Goal: Task Accomplishment & Management: Manage account settings

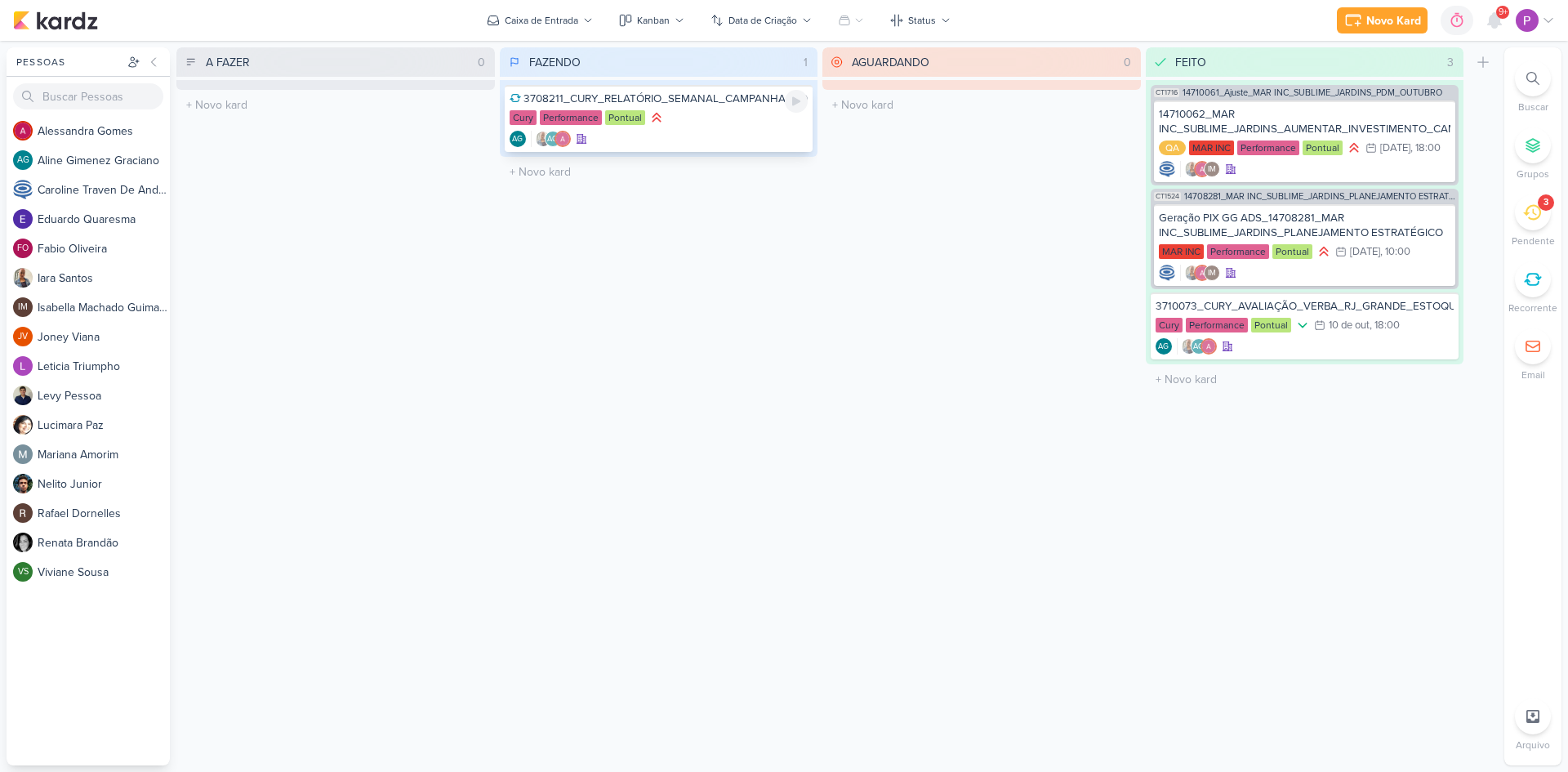
click at [718, 132] on div "AG AG" at bounding box center [659, 139] width 299 height 17
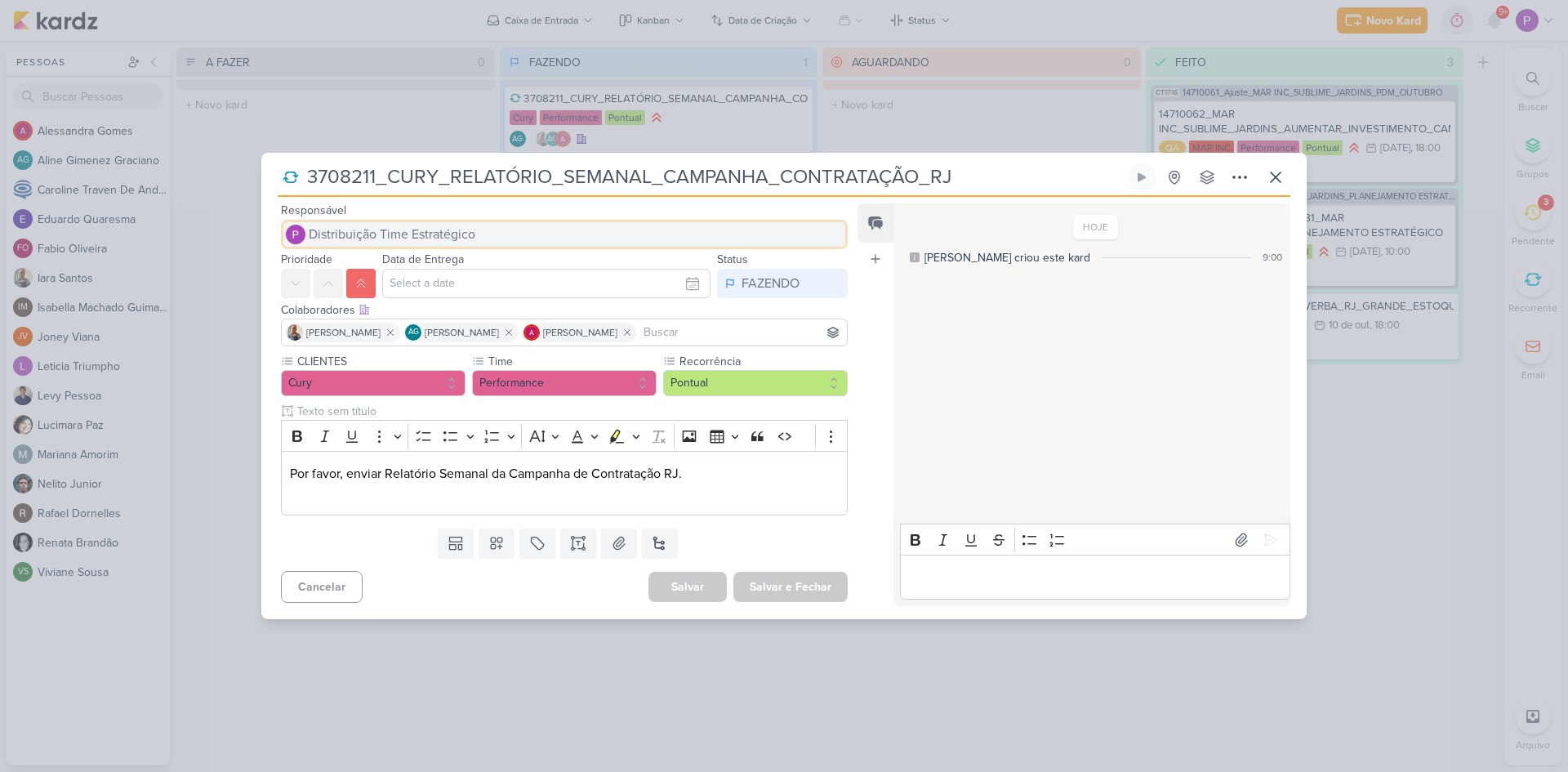
click at [438, 226] on span "Distribuição Time Estratégico" at bounding box center [392, 234] width 167 height 20
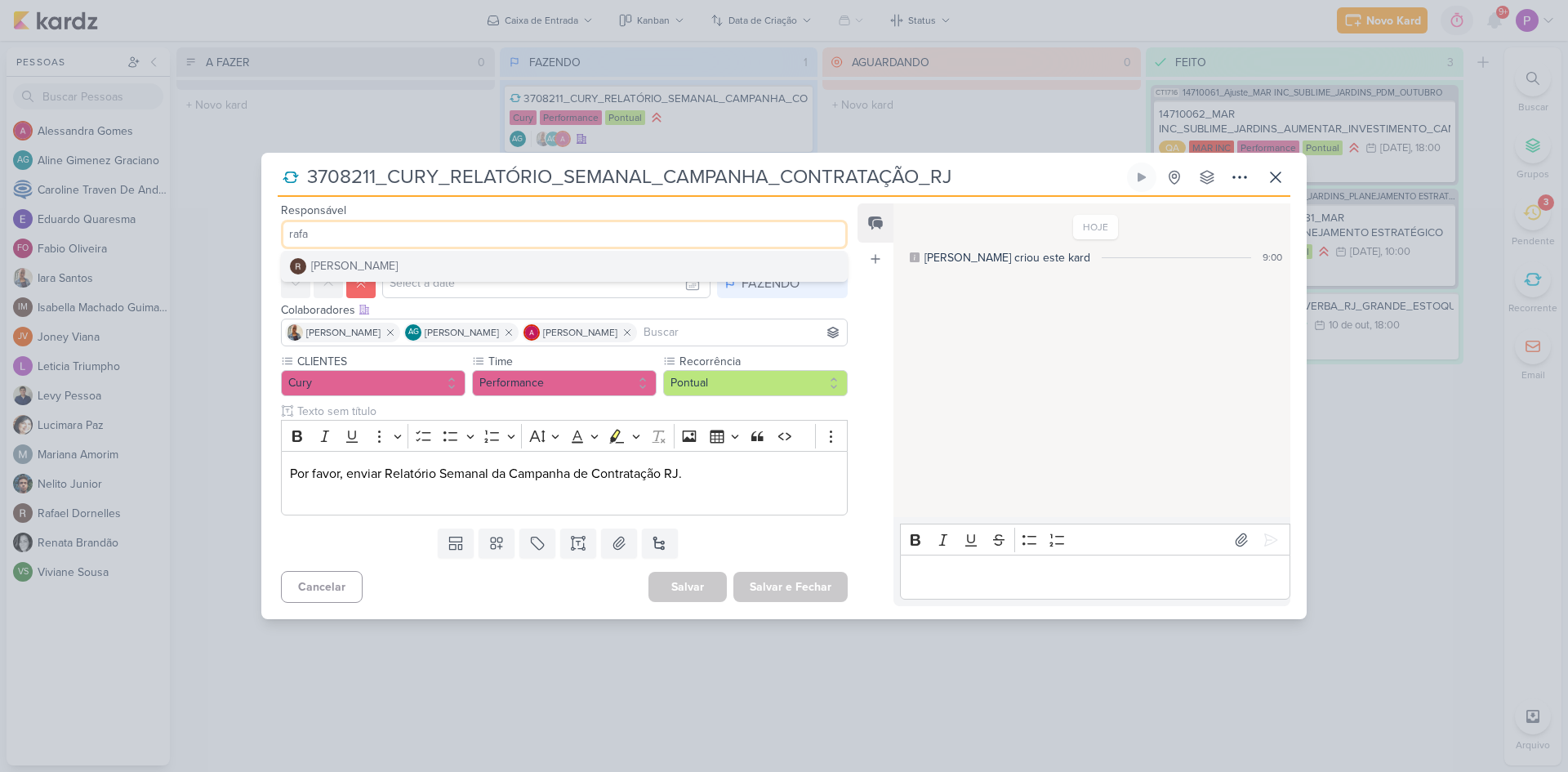
type input "rafa"
click at [425, 272] on button "[PERSON_NAME]" at bounding box center [564, 267] width 565 height 30
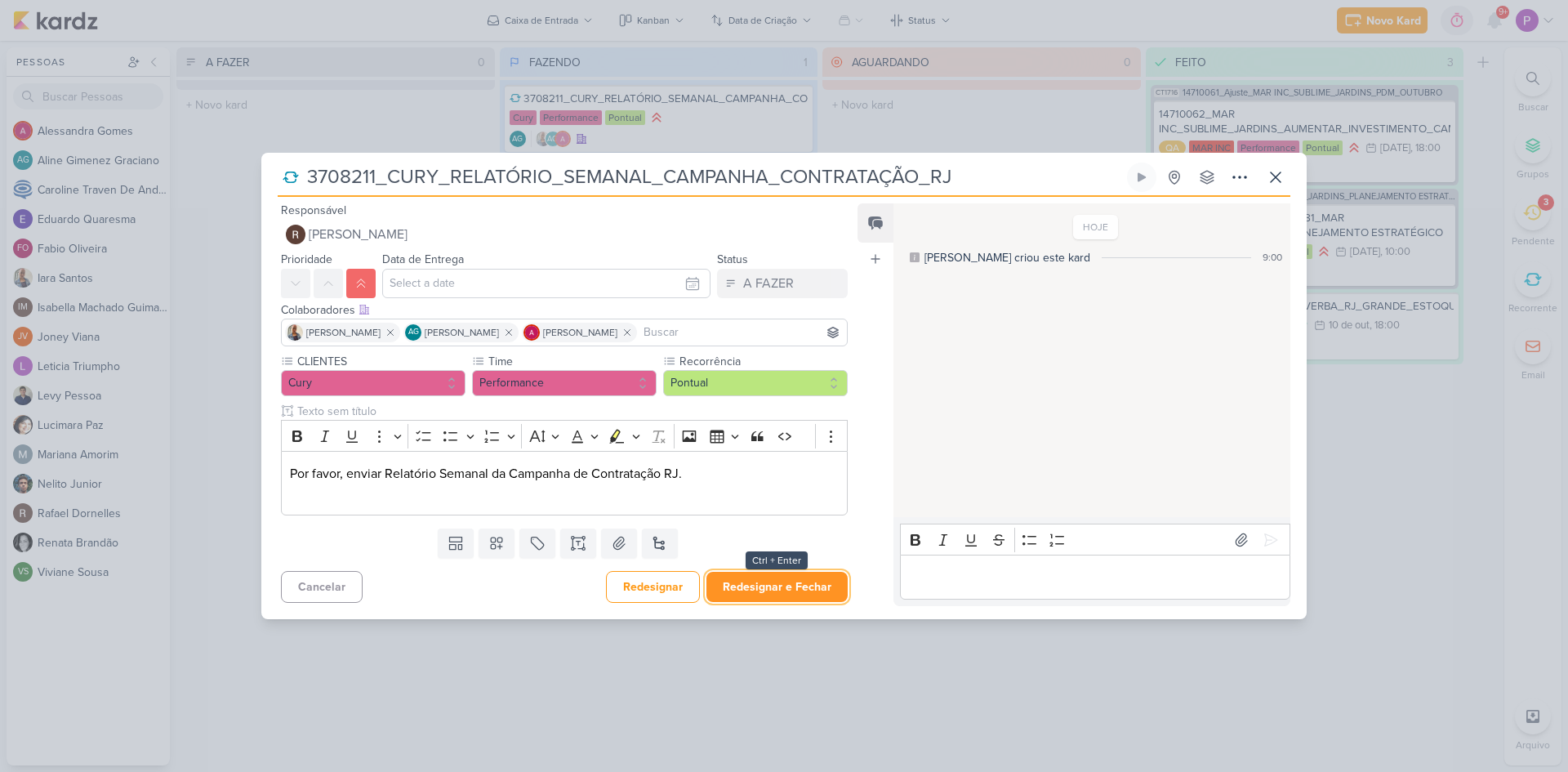
click at [752, 574] on button "Redesignar e Fechar" at bounding box center [777, 587] width 141 height 31
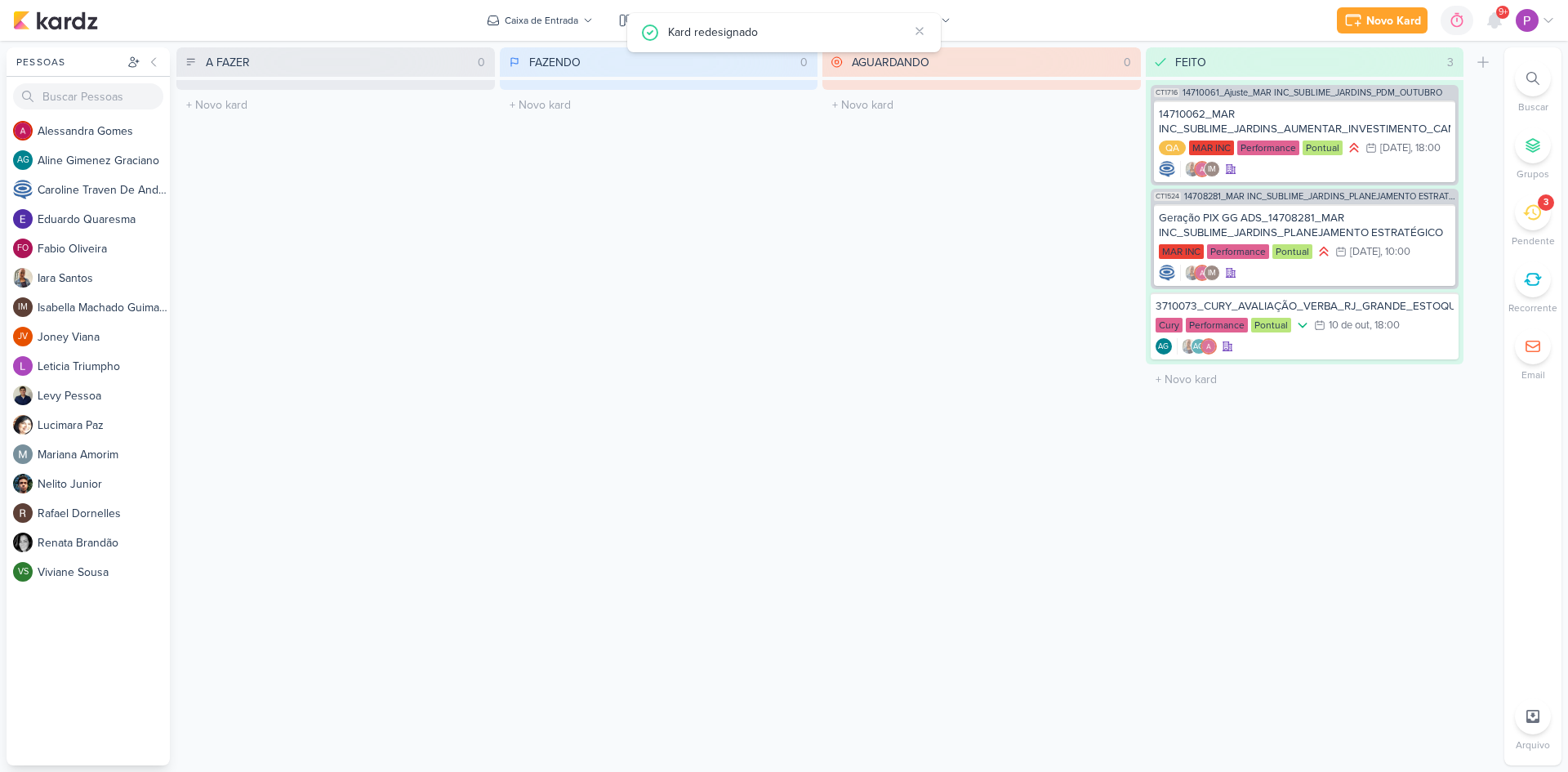
click at [1254, 225] on div "3" at bounding box center [1533, 212] width 36 height 36
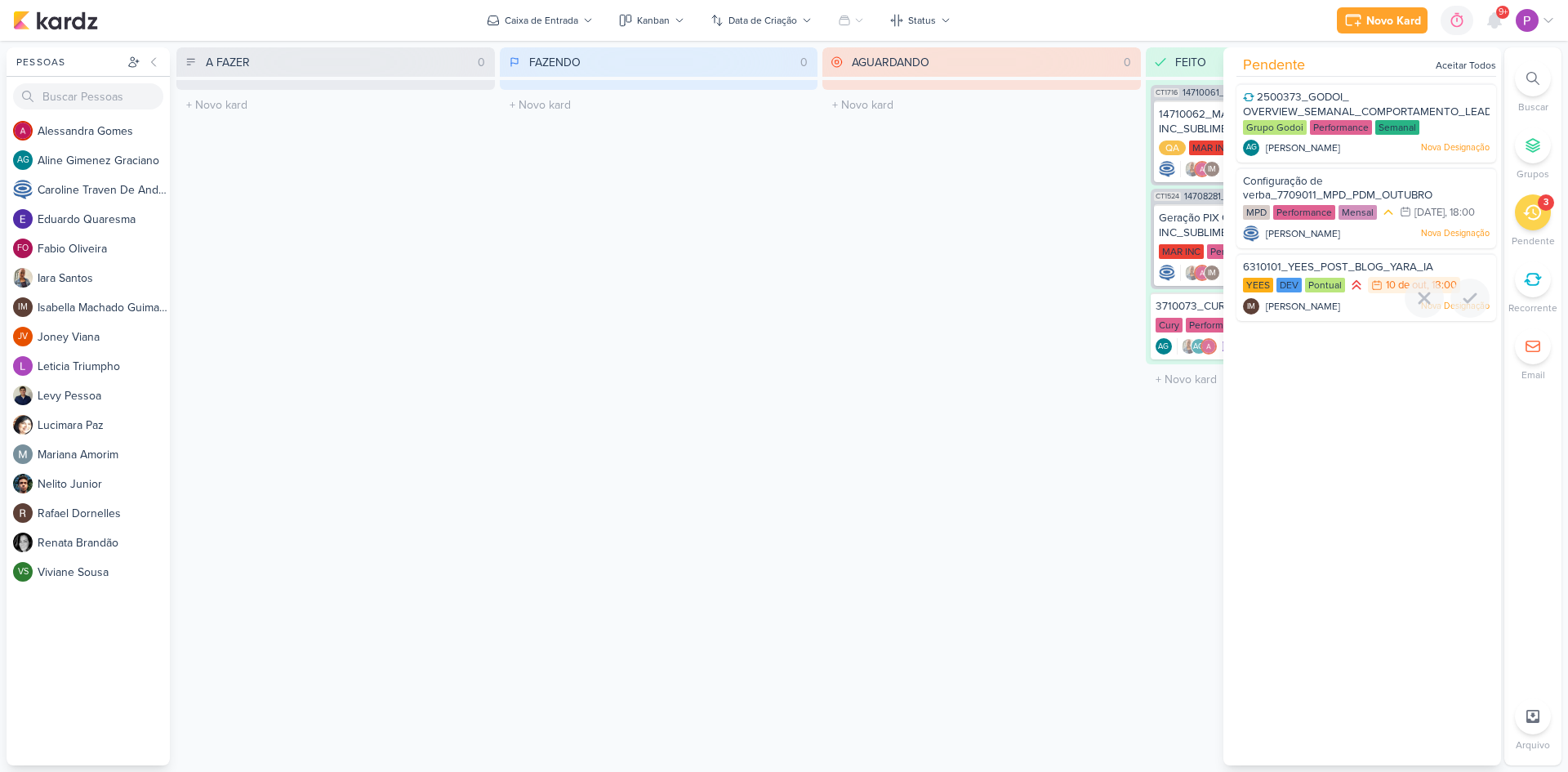
click at [1254, 273] on span "6310101_YEES_POST_BLOG_YARA_IA" at bounding box center [1338, 268] width 191 height 13
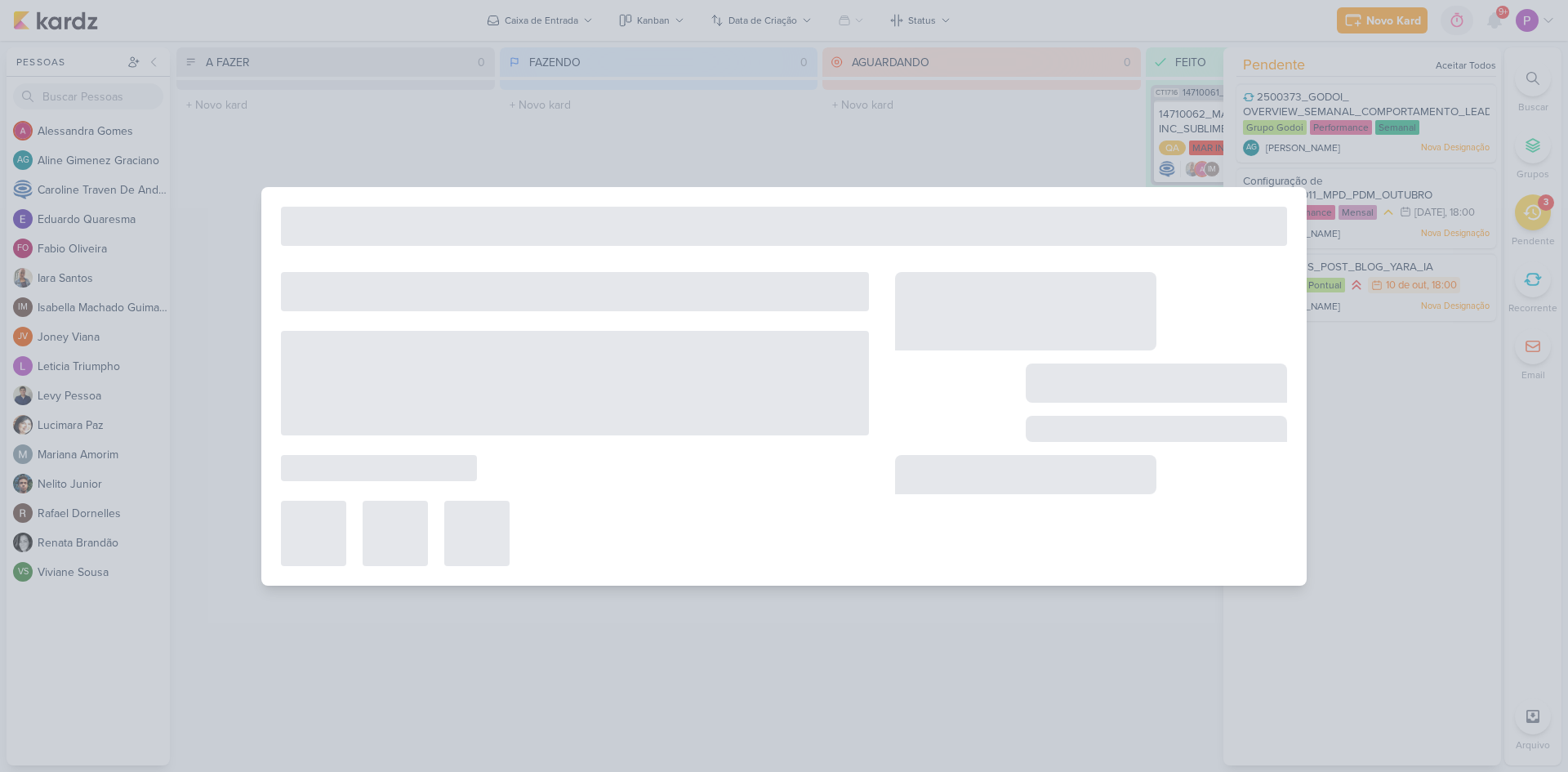
type input "6310101_YEES_POST_BLOG_YARA_IA"
type input "[DATE] 18:00"
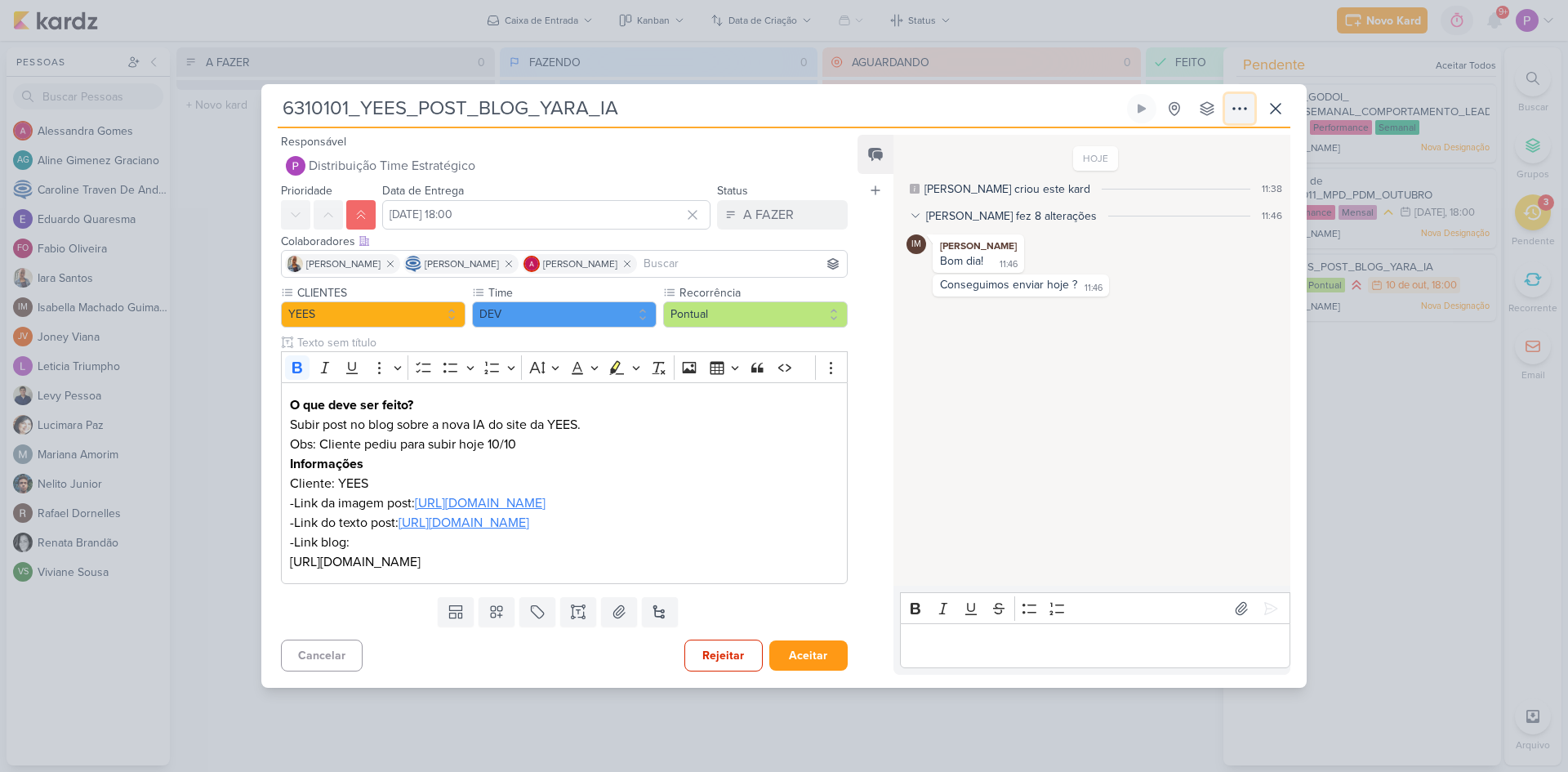
click at [1235, 99] on icon at bounding box center [1240, 109] width 20 height 20
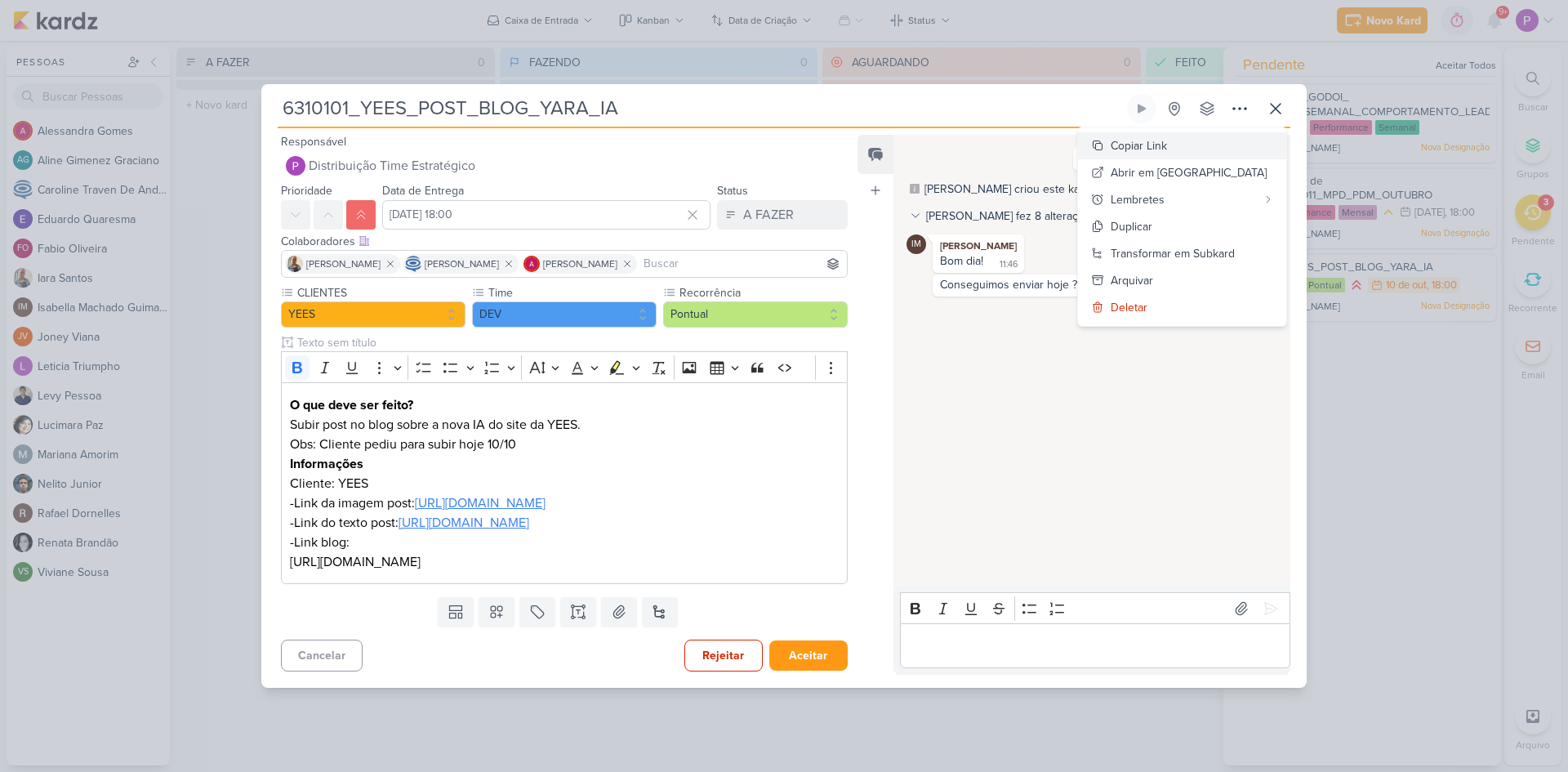
click at [1167, 137] on div "Copiar Link" at bounding box center [1139, 145] width 56 height 17
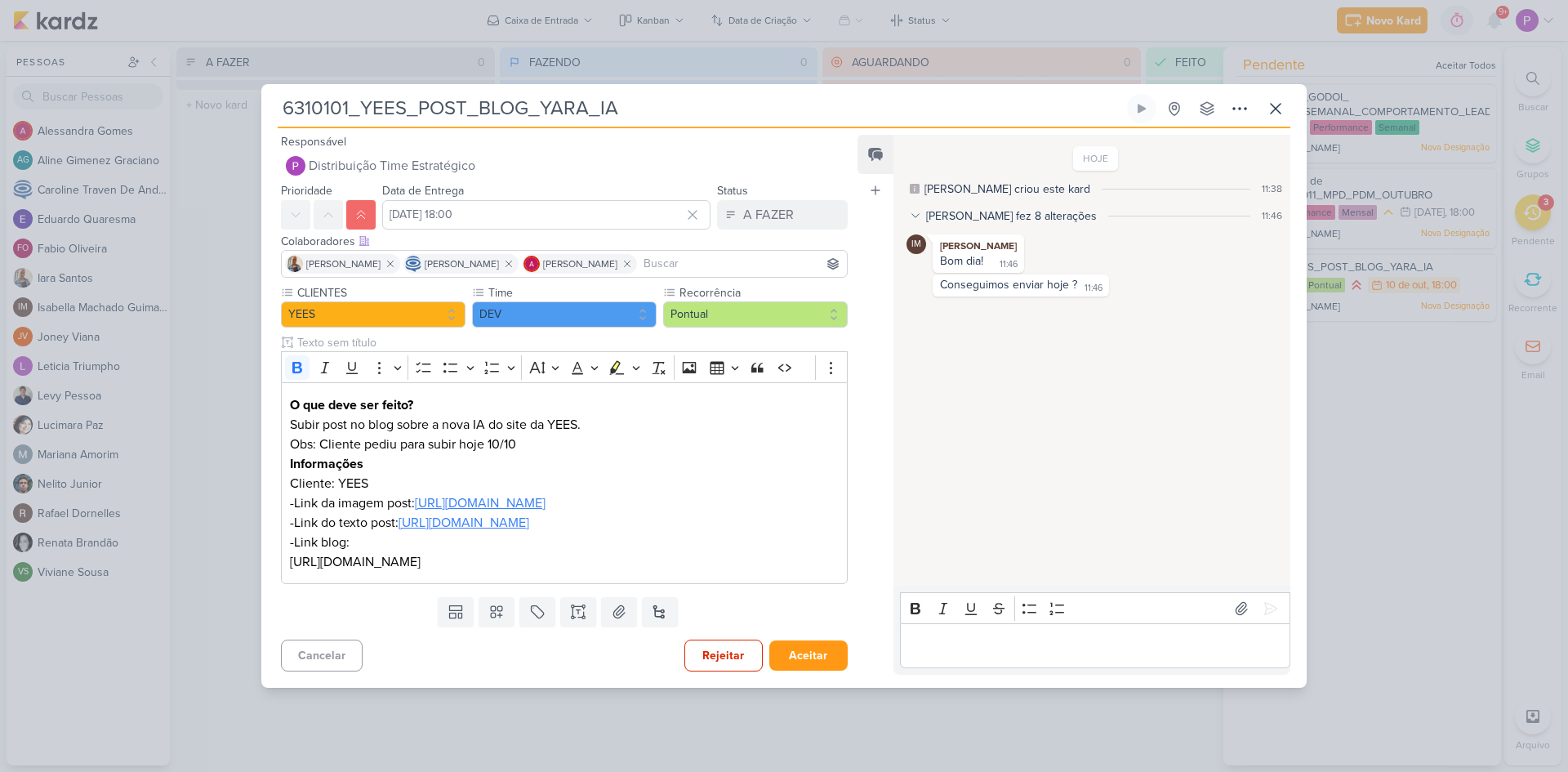
click at [230, 460] on div "6310101_YEES_POST_BLOG_YARA_IA Criado por [PERSON_NAME]" at bounding box center [784, 386] width 1568 height 772
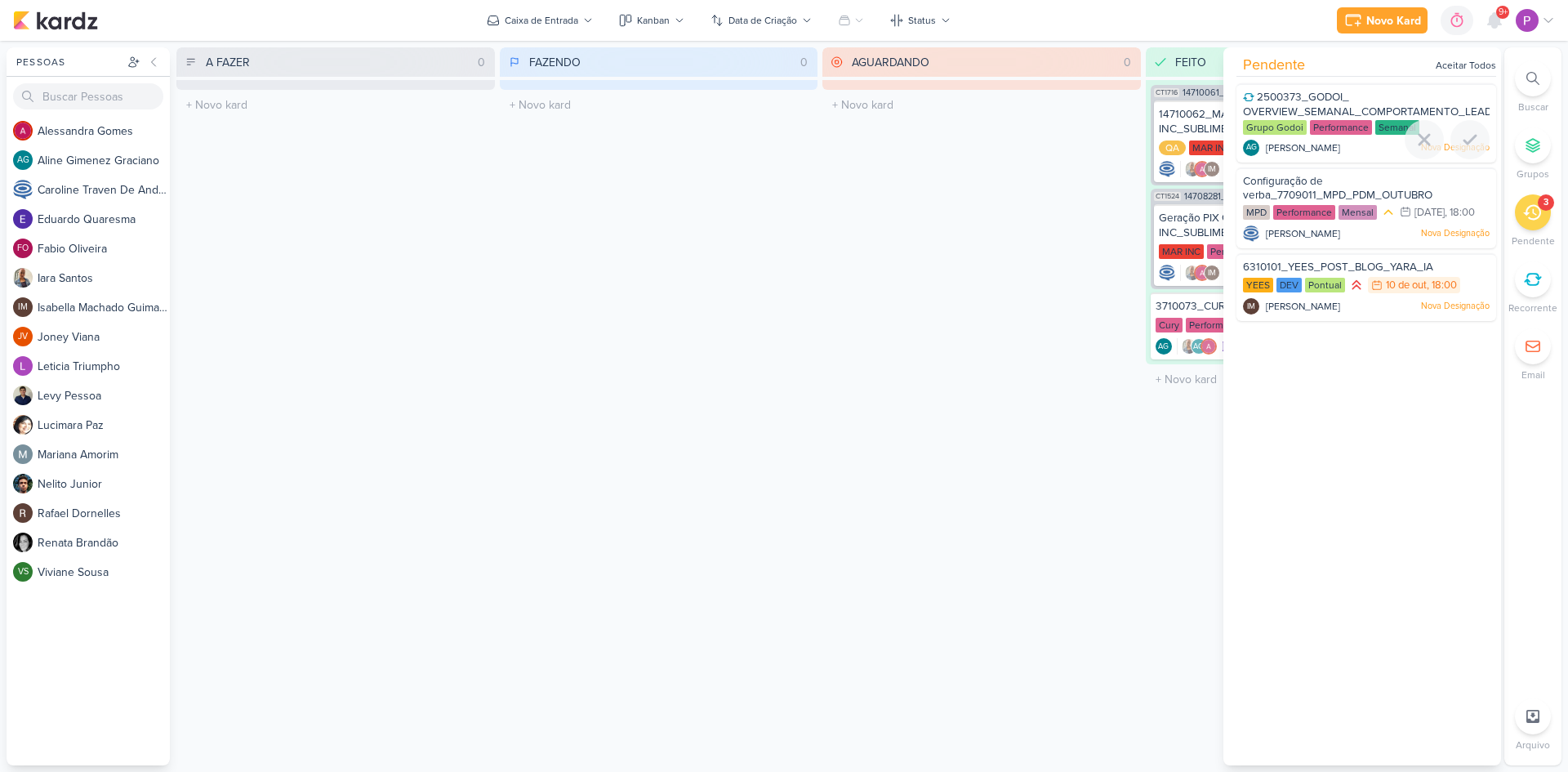
click at [1254, 107] on span "2500373_GODOI_ OVERVIEW_SEMANAL_COMPORTAMENTO_LEADS" at bounding box center [1371, 105] width 256 height 28
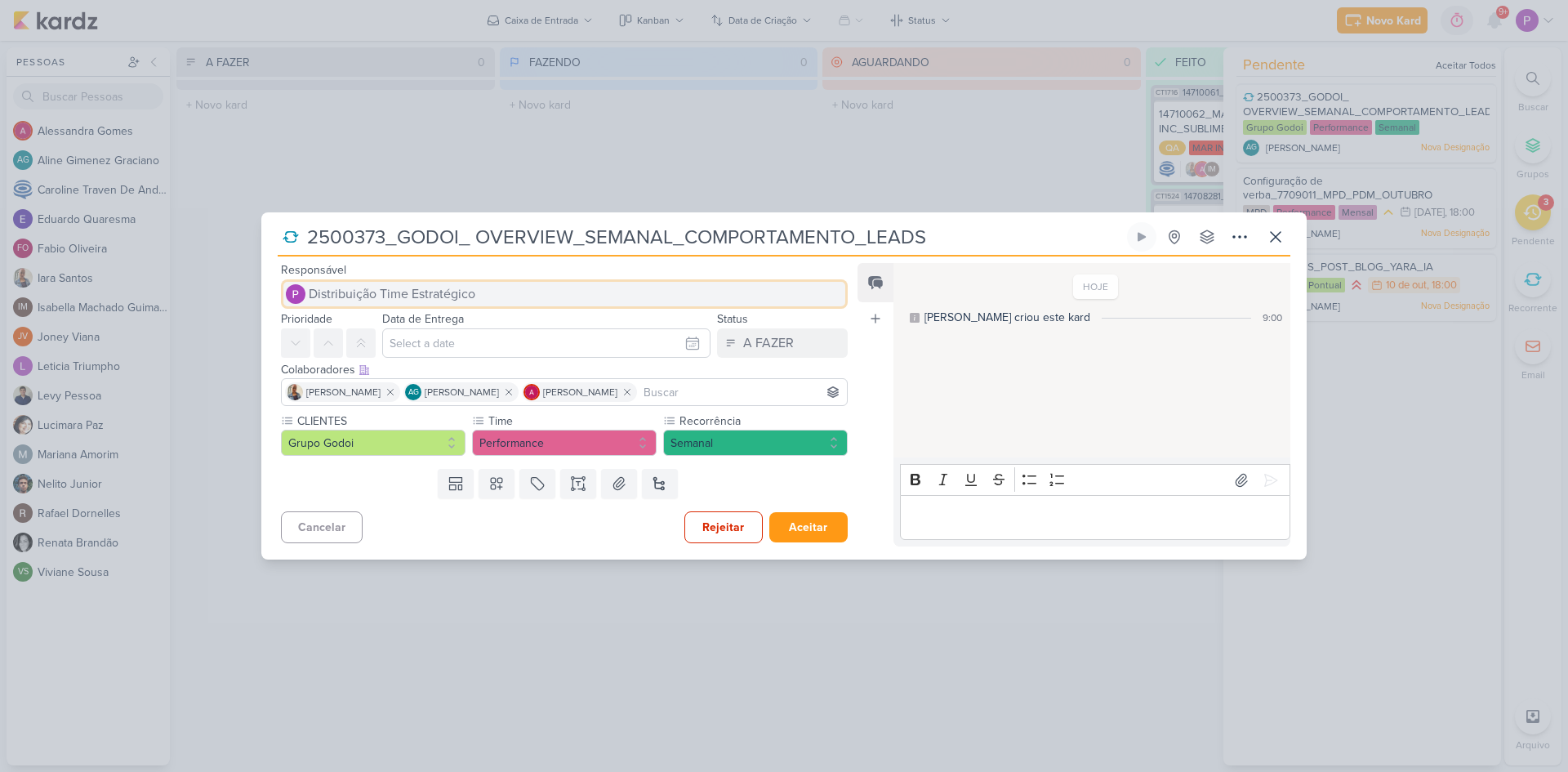
click at [373, 282] on button "Distribuição Time Estratégico" at bounding box center [564, 294] width 567 height 30
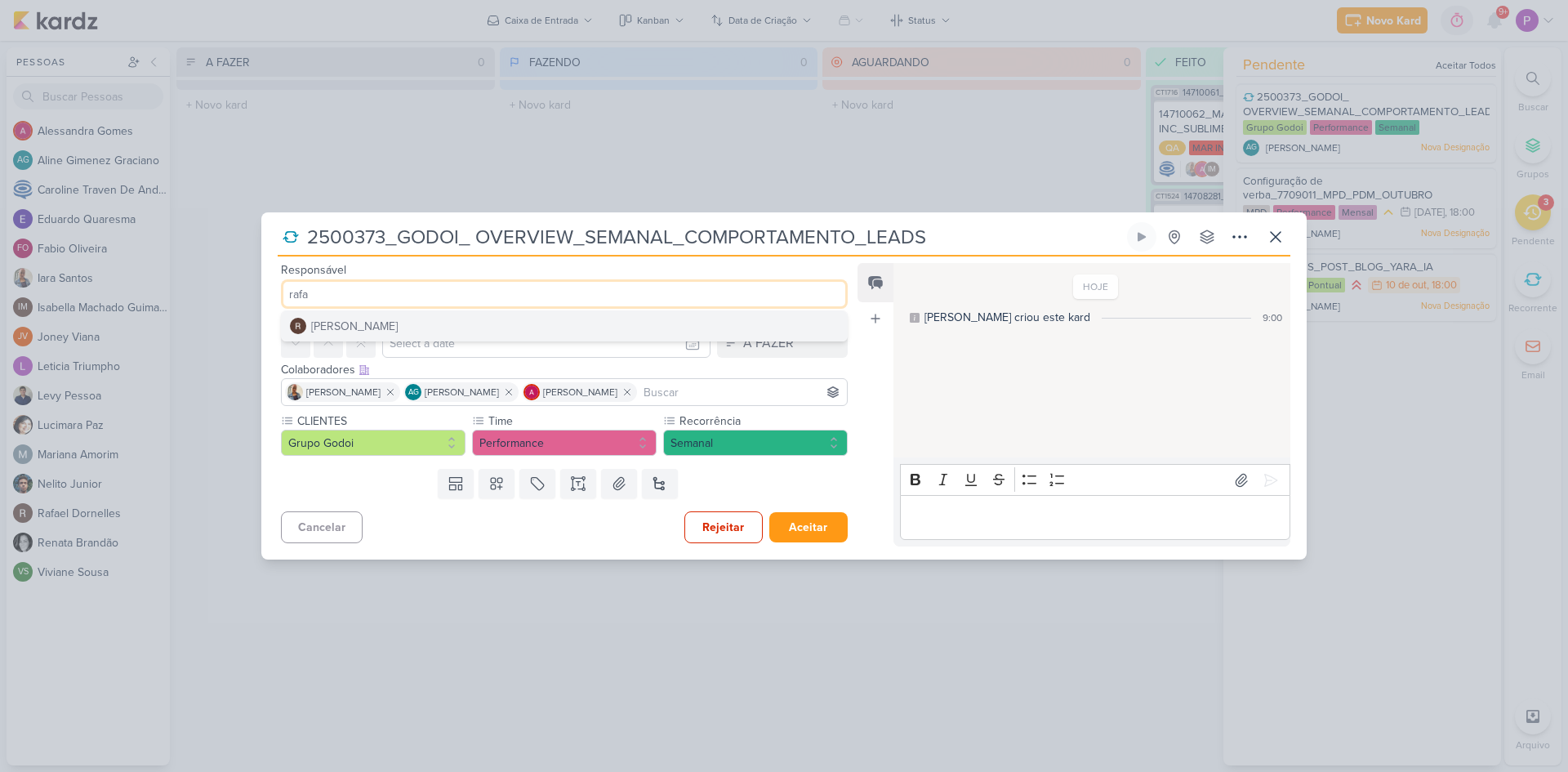
type input "rafa"
click at [446, 331] on button "[PERSON_NAME]" at bounding box center [564, 326] width 565 height 30
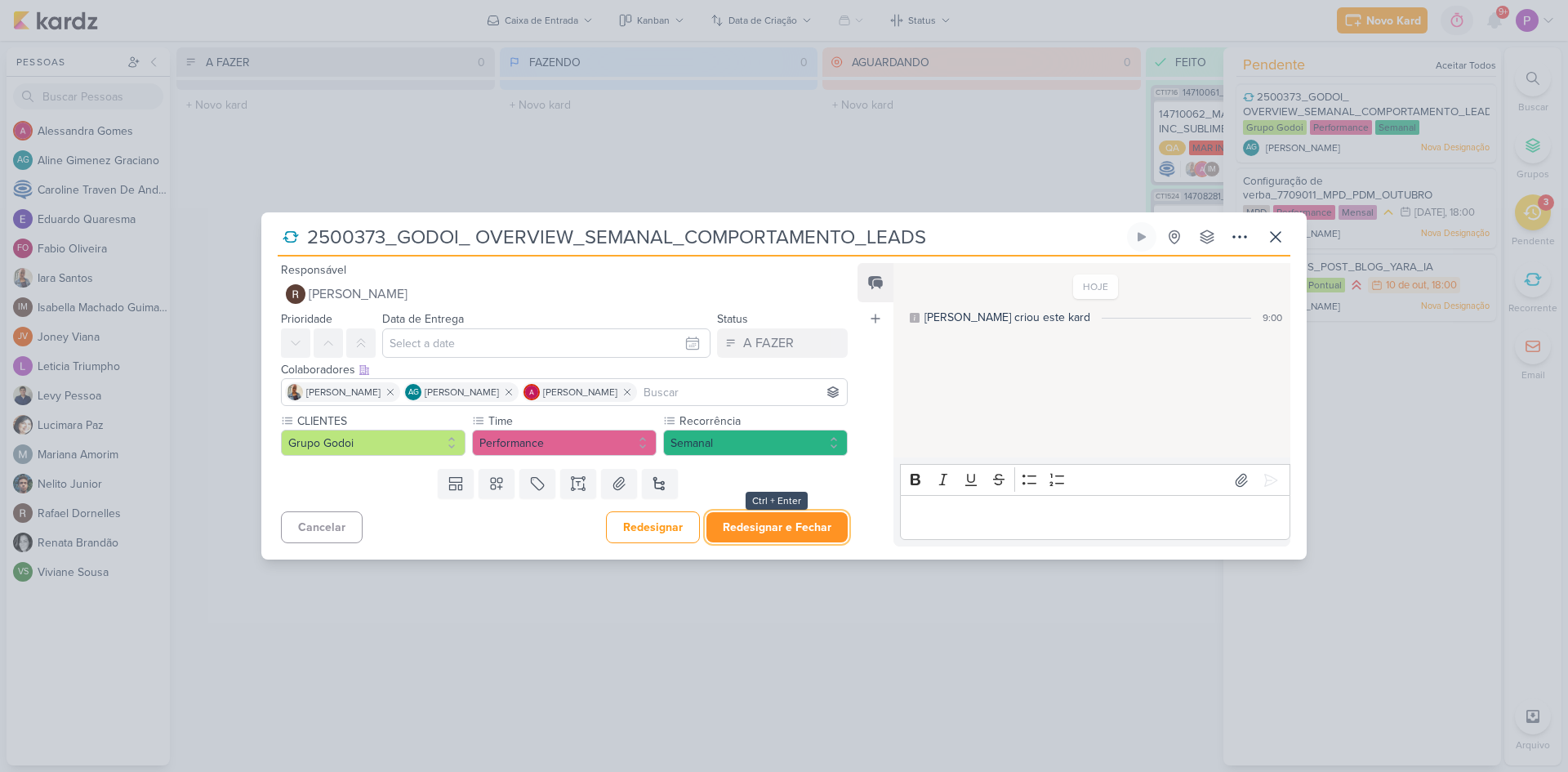
click at [798, 524] on button "Redesignar e Fechar" at bounding box center [777, 527] width 141 height 31
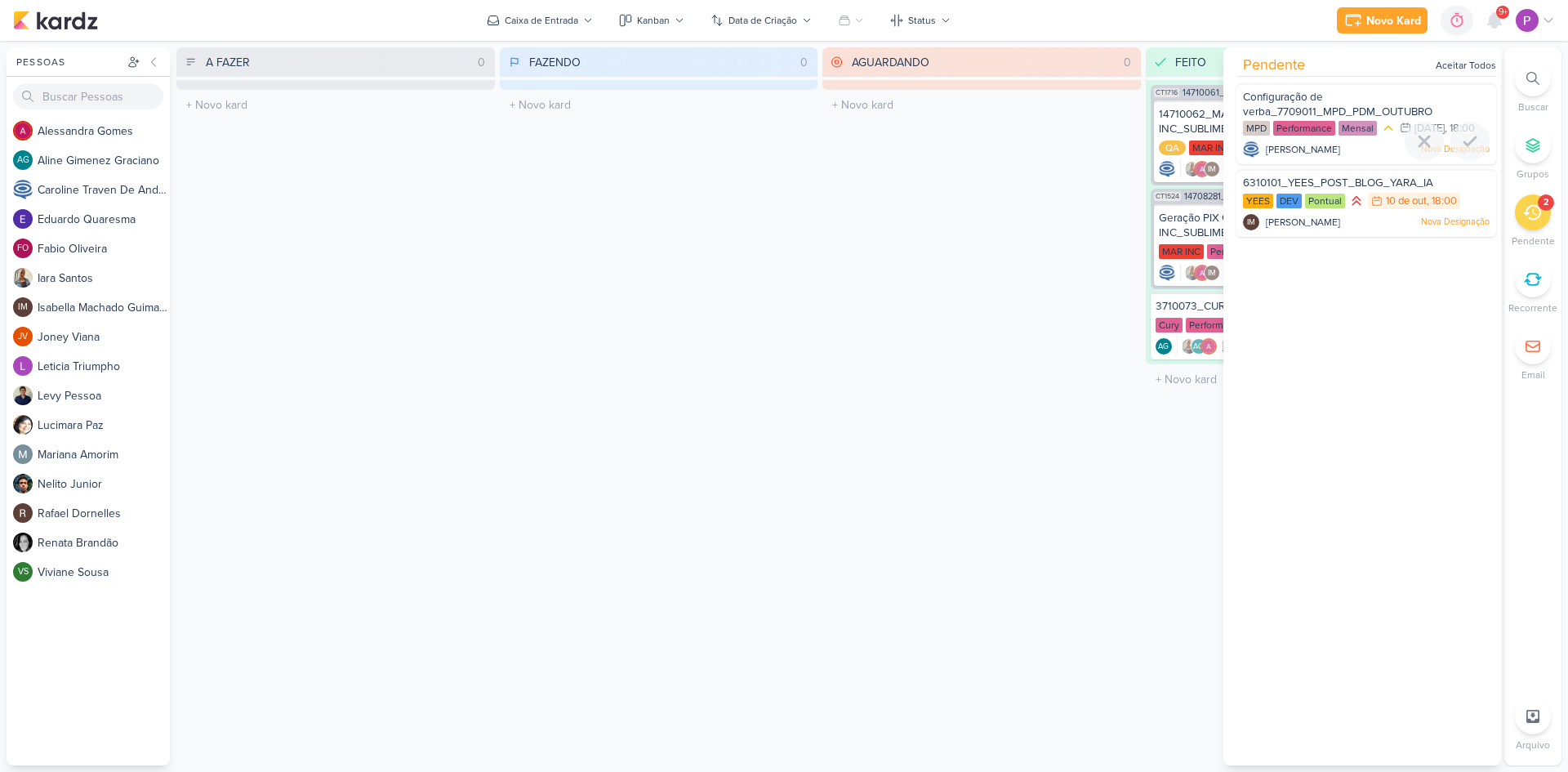
click at [1254, 102] on div "Configuração de verba_7709011_MPD_PDM_OUTUBRO" at bounding box center [1366, 105] width 247 height 31
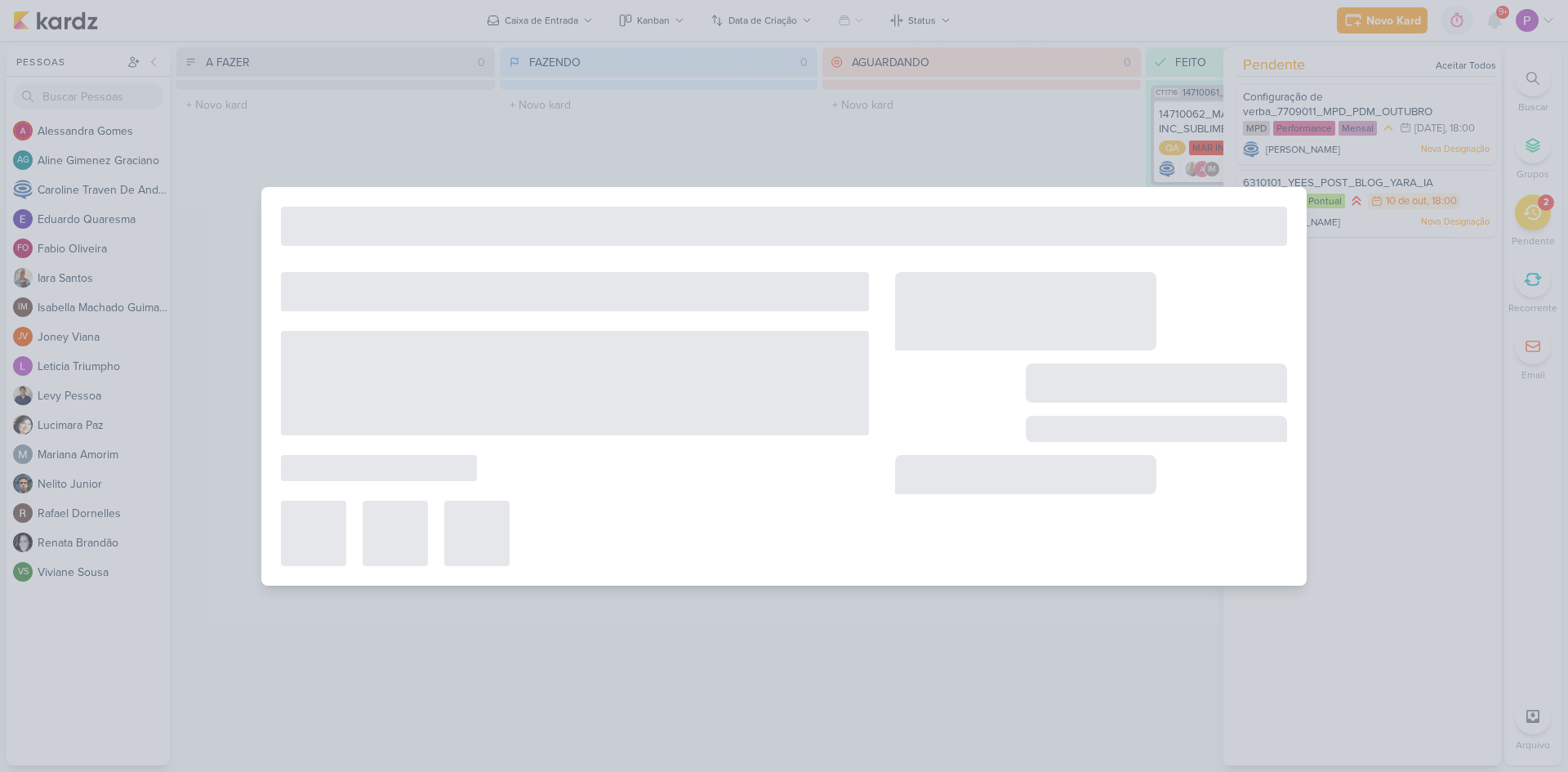
type input "Configuração de verba_7709011_MPD_PDM_OUTUBRO"
type input "[DATE] 18:00"
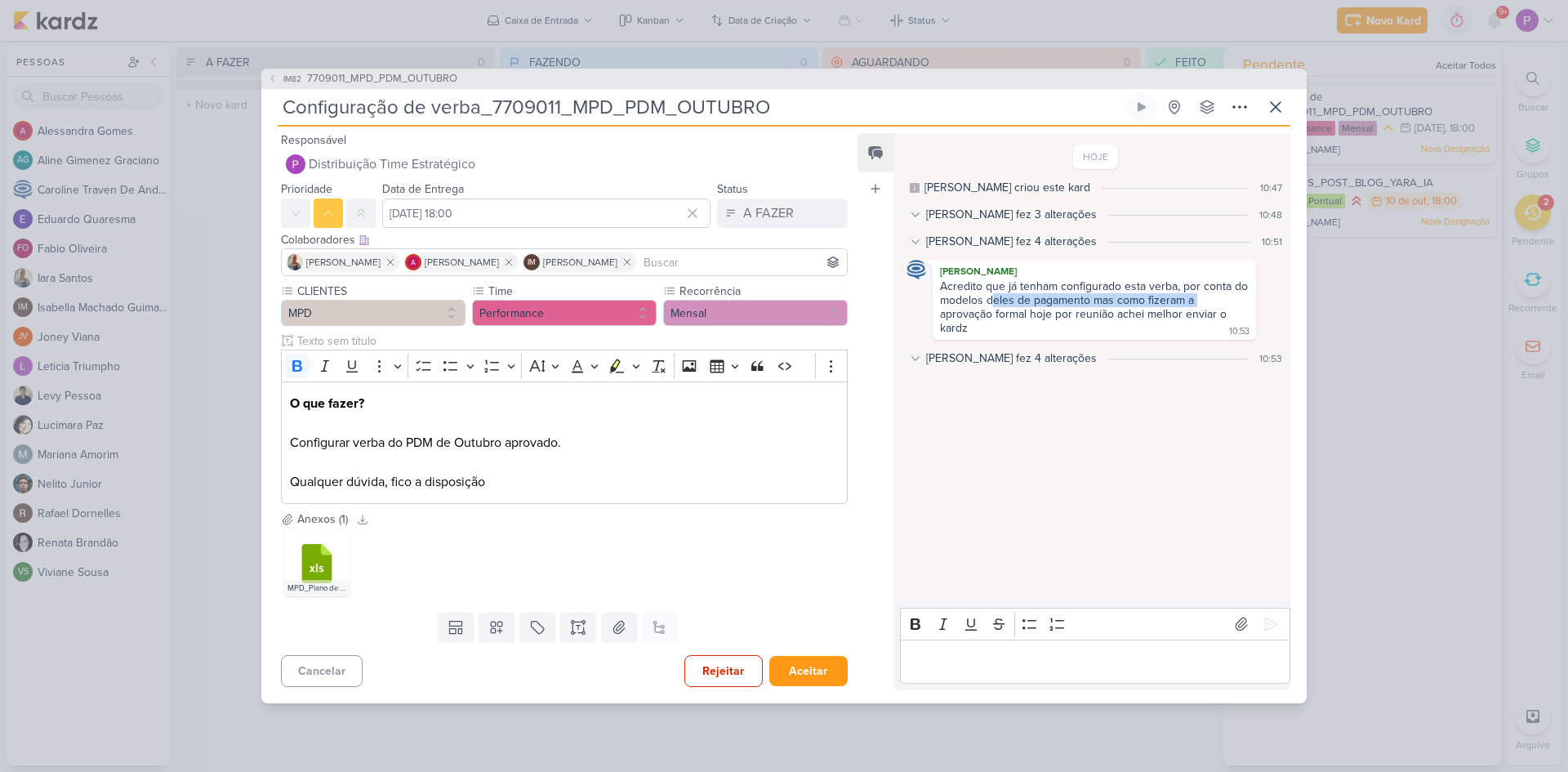
drag, startPoint x: 1006, startPoint y: 303, endPoint x: 1225, endPoint y: 294, distance: 219.2
click at [1225, 294] on div "Acredito que já tenham configurado esta verba, por conta do modelos deles de pa…" at bounding box center [1094, 307] width 317 height 57
drag, startPoint x: 994, startPoint y: 315, endPoint x: 1216, endPoint y: 312, distance: 222.0
click at [1216, 312] on div "Acredito que já tenham configurado esta verba, por conta do modelos deles de pa…" at bounding box center [1095, 306] width 311 height 55
click at [948, 595] on p "Editor editing area: main" at bounding box center [1094, 662] width 373 height 20
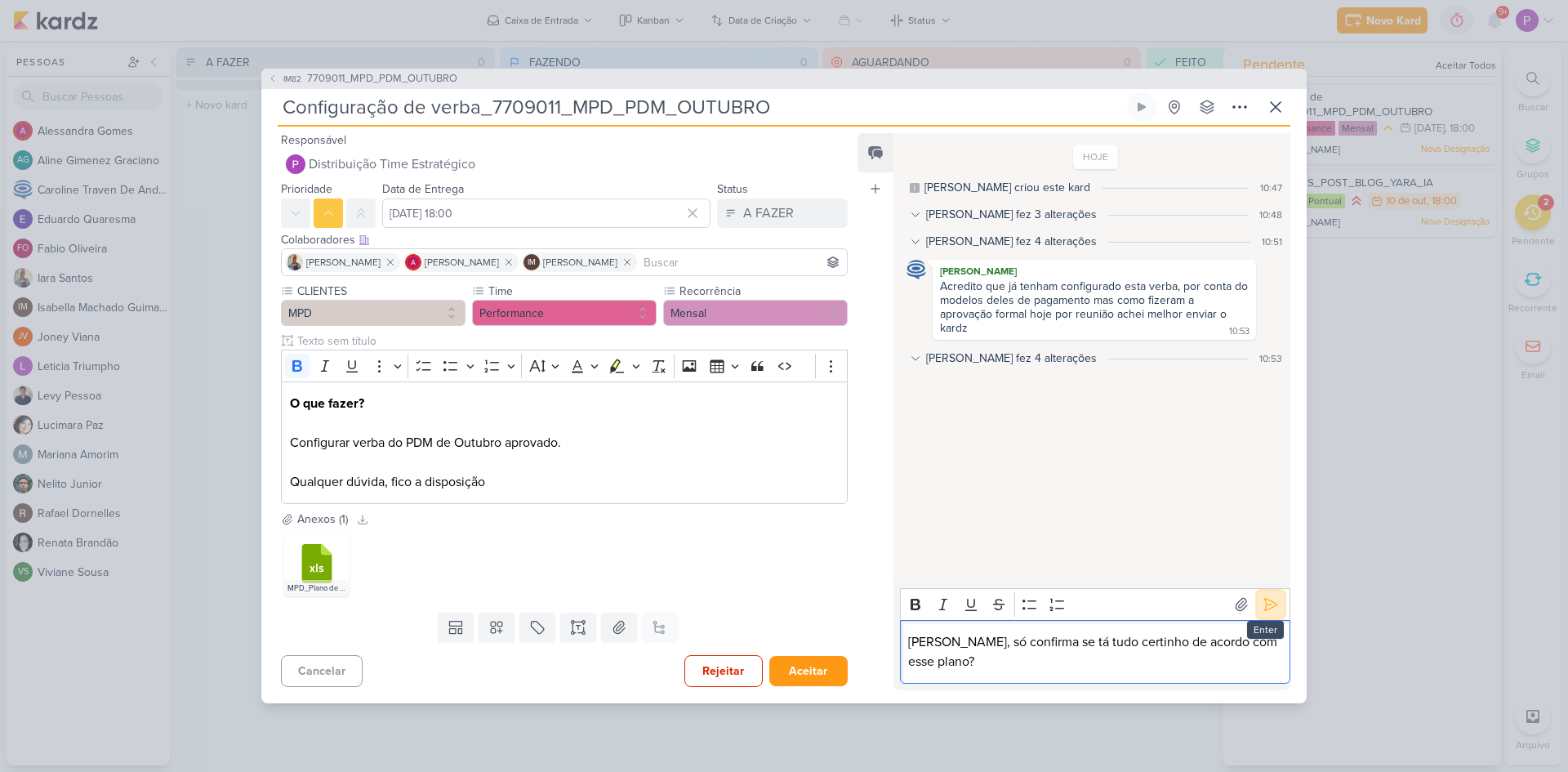
click at [1254, 595] on icon at bounding box center [1271, 604] width 12 height 12
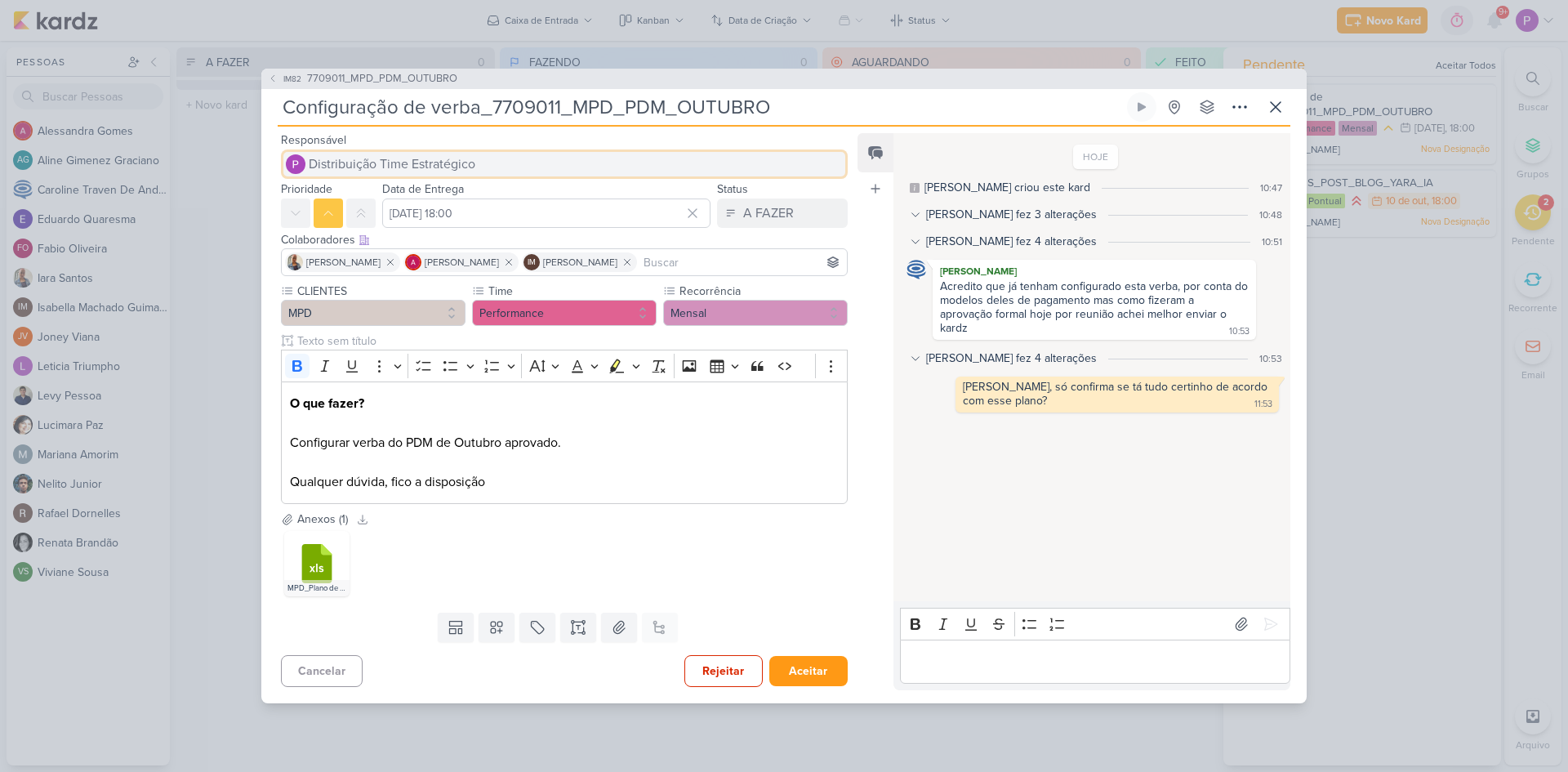
click at [432, 168] on span "Distribuição Time Estratégico" at bounding box center [392, 164] width 167 height 20
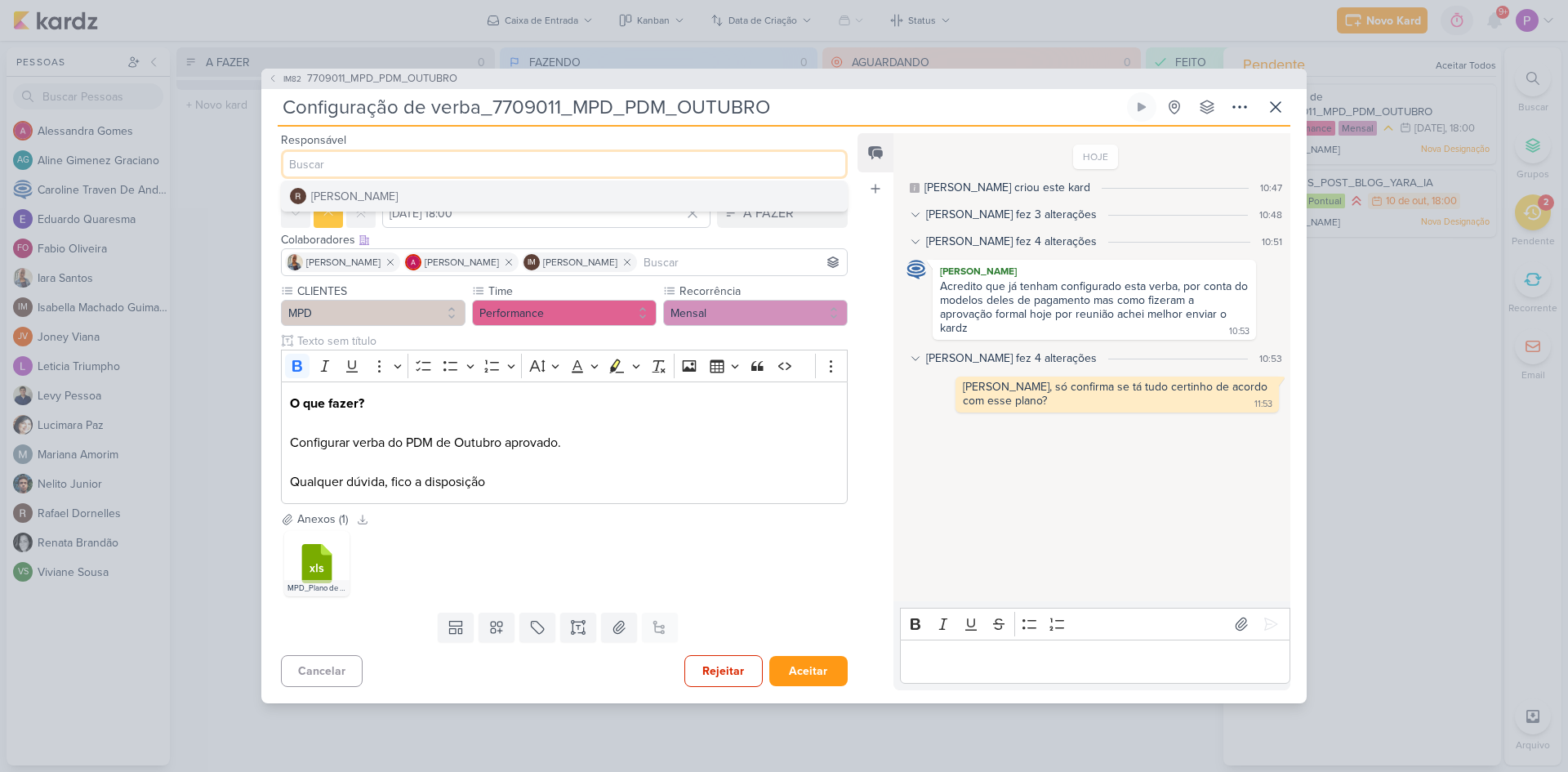
type input "e"
type input "d"
type input "edu"
click at [347, 188] on div "[PERSON_NAME]" at bounding box center [354, 197] width 87 height 17
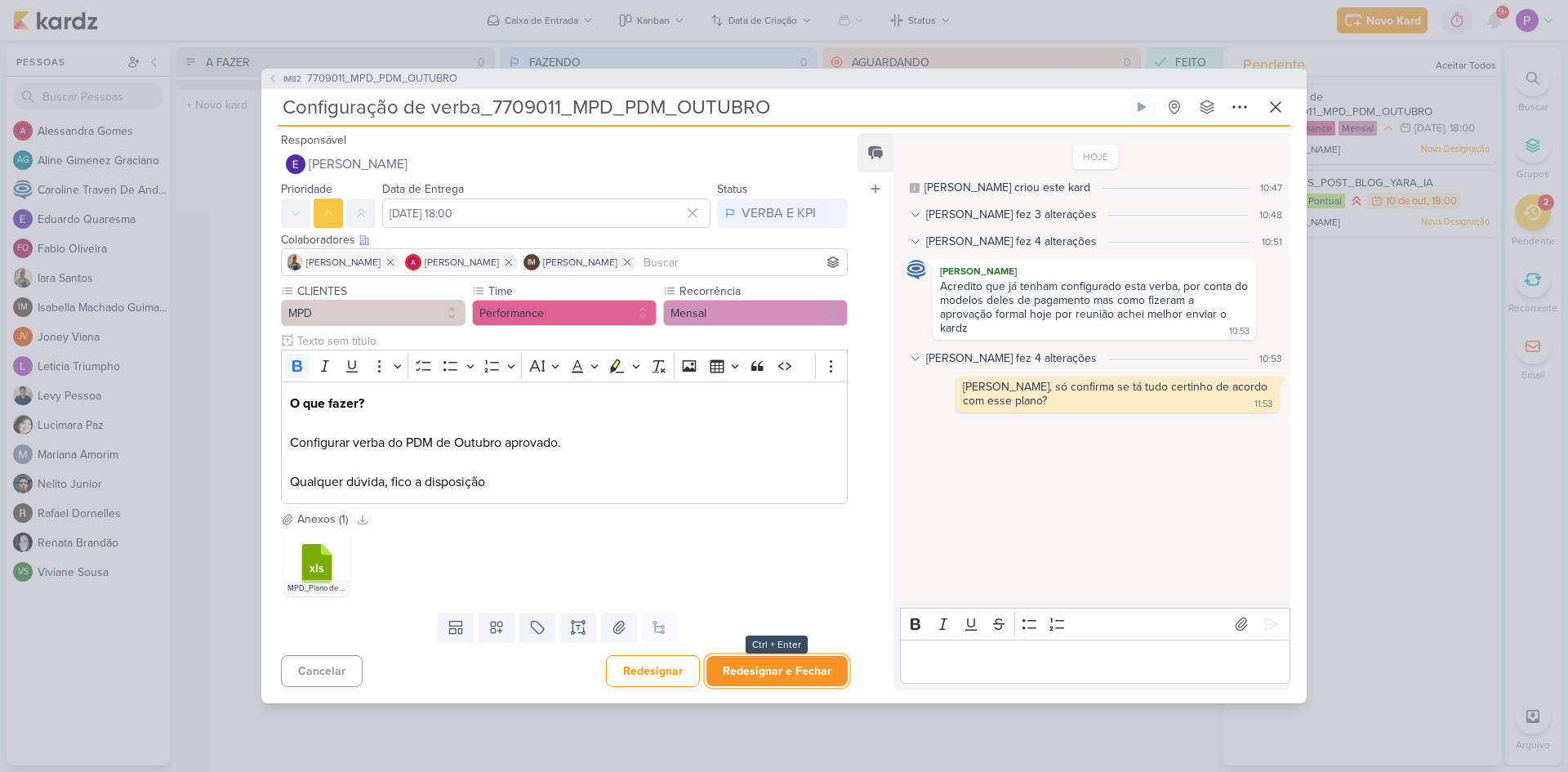
click at [794, 595] on button "Redesignar e Fechar" at bounding box center [777, 670] width 141 height 31
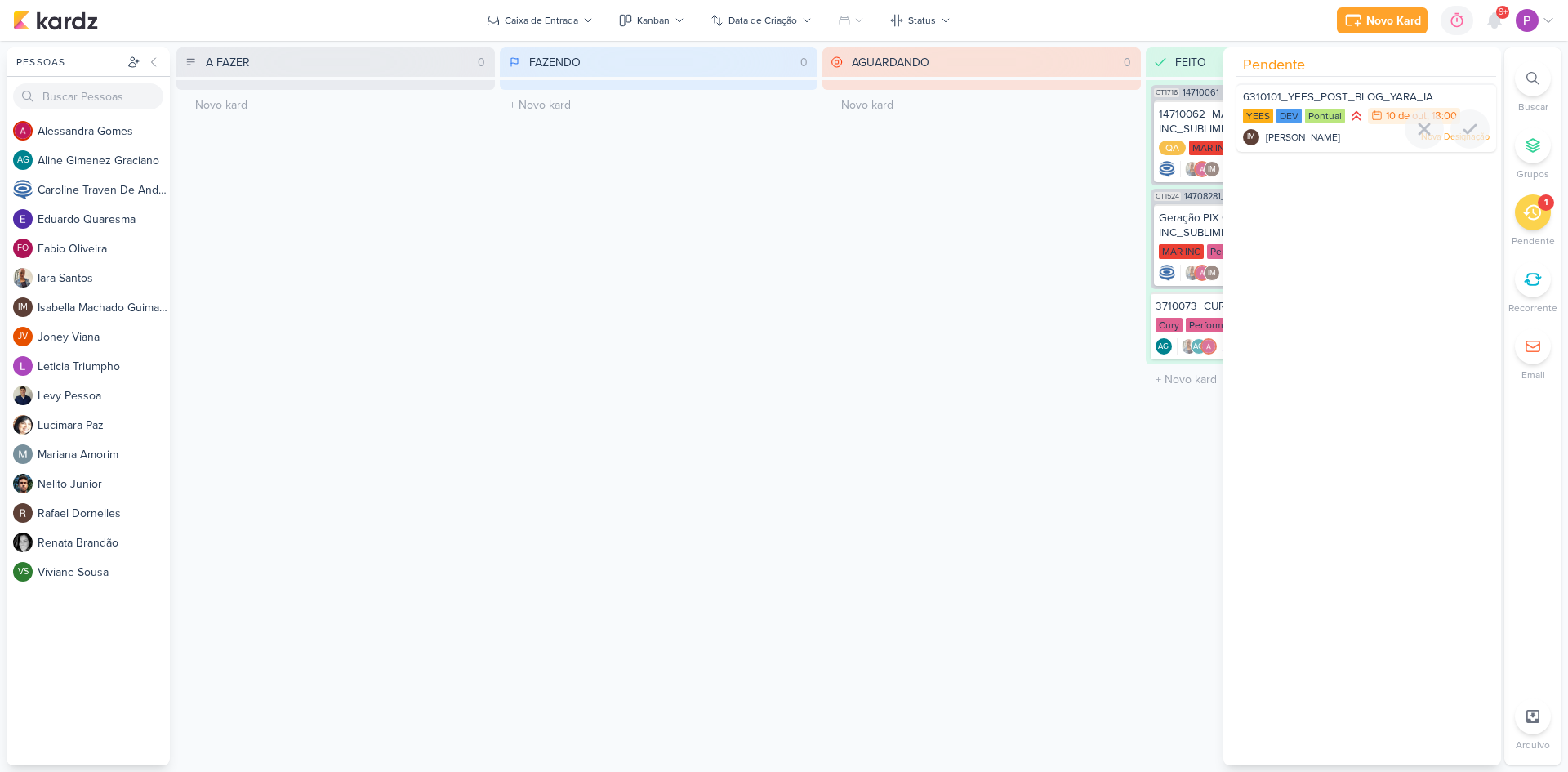
click at [1254, 99] on span "6310101_YEES_POST_BLOG_YARA_IA" at bounding box center [1338, 97] width 191 height 13
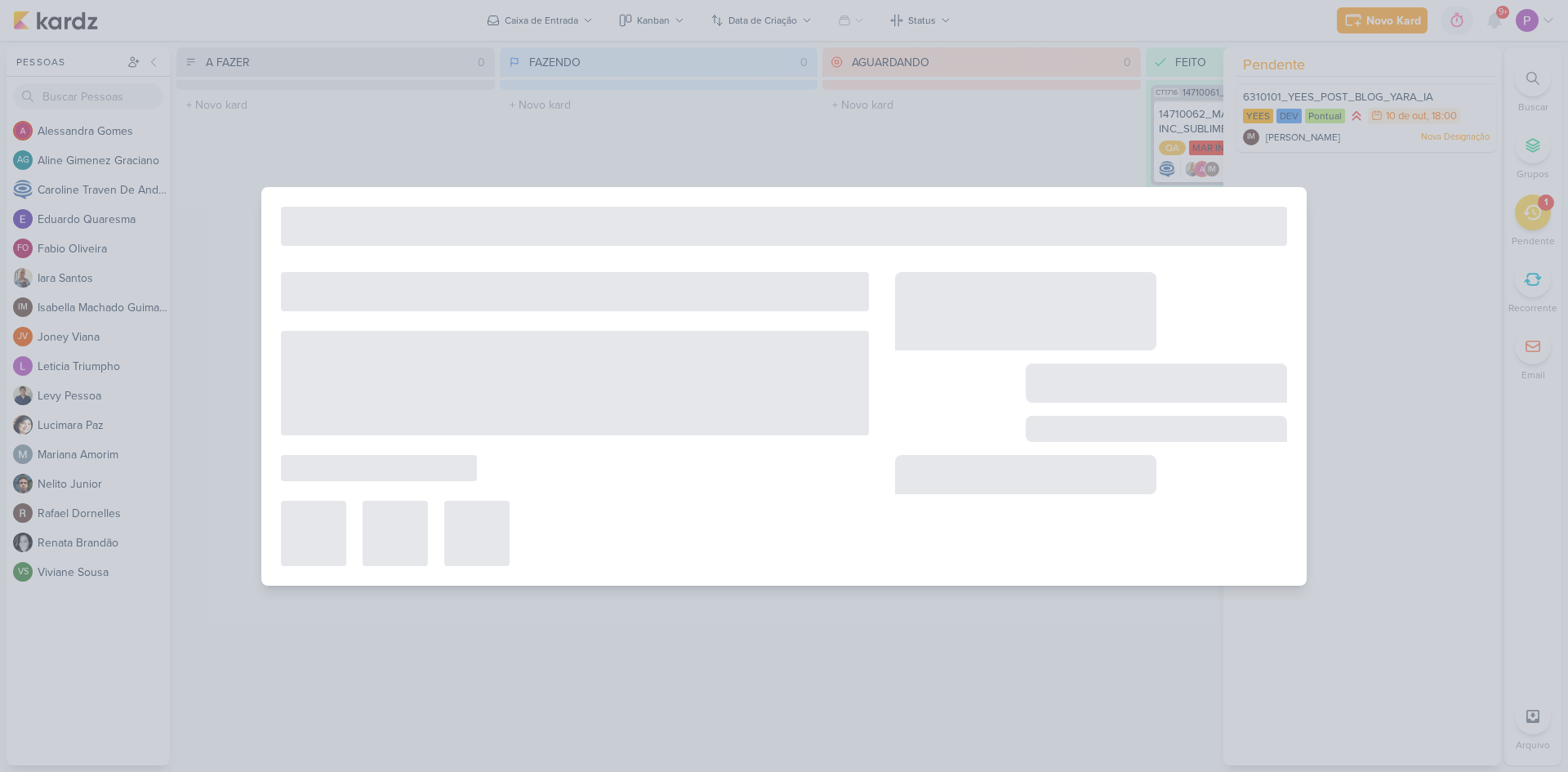
type input "6310101_YEES_POST_BLOG_YARA_IA"
type input "[DATE] 18:00"
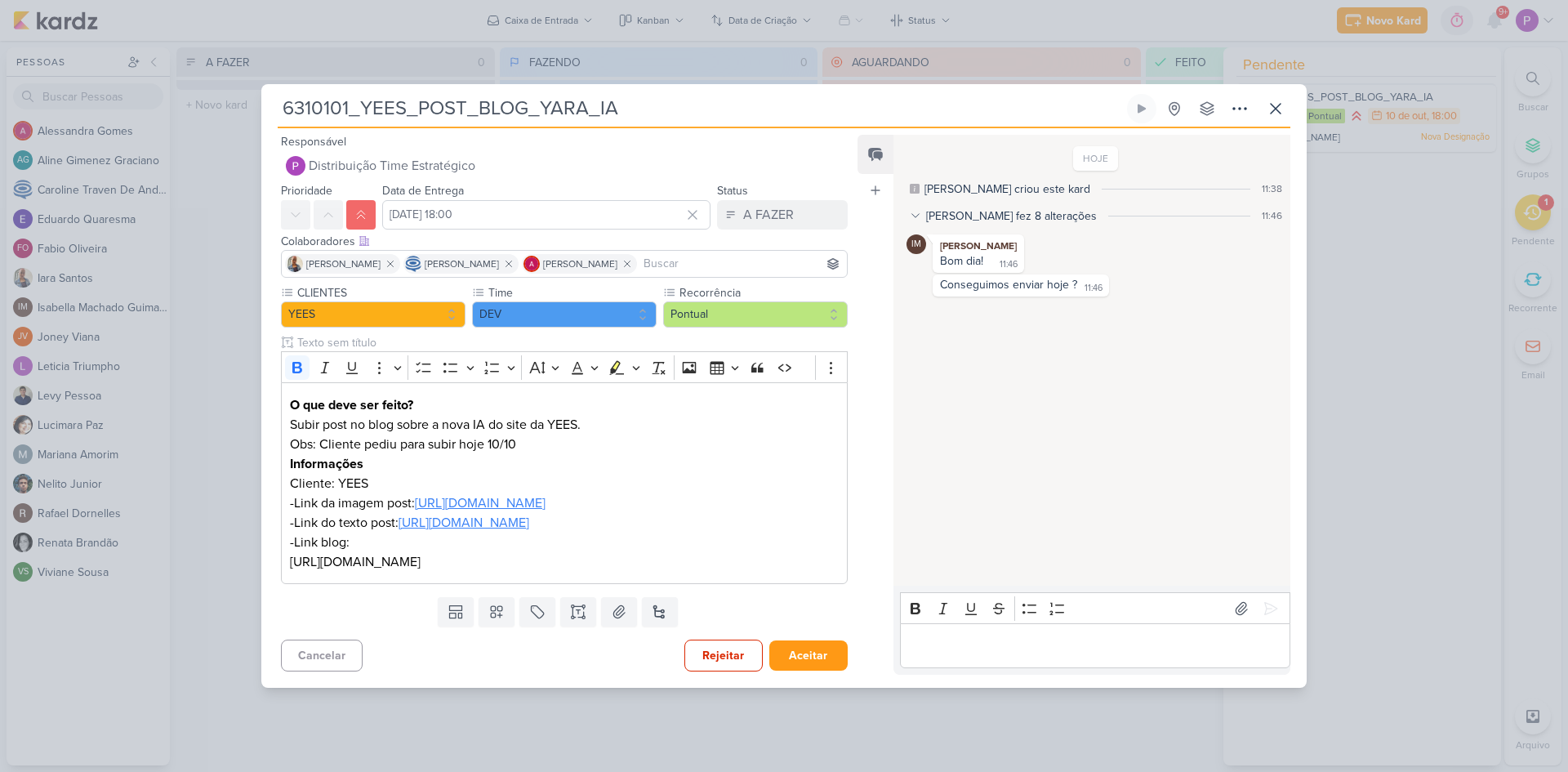
click at [999, 595] on div "Editor editing area: main" at bounding box center [1094, 646] width 390 height 45
click at [1254, 595] on icon at bounding box center [1271, 609] width 17 height 17
click at [478, 202] on input "[DATE] 18:00" at bounding box center [546, 215] width 328 height 30
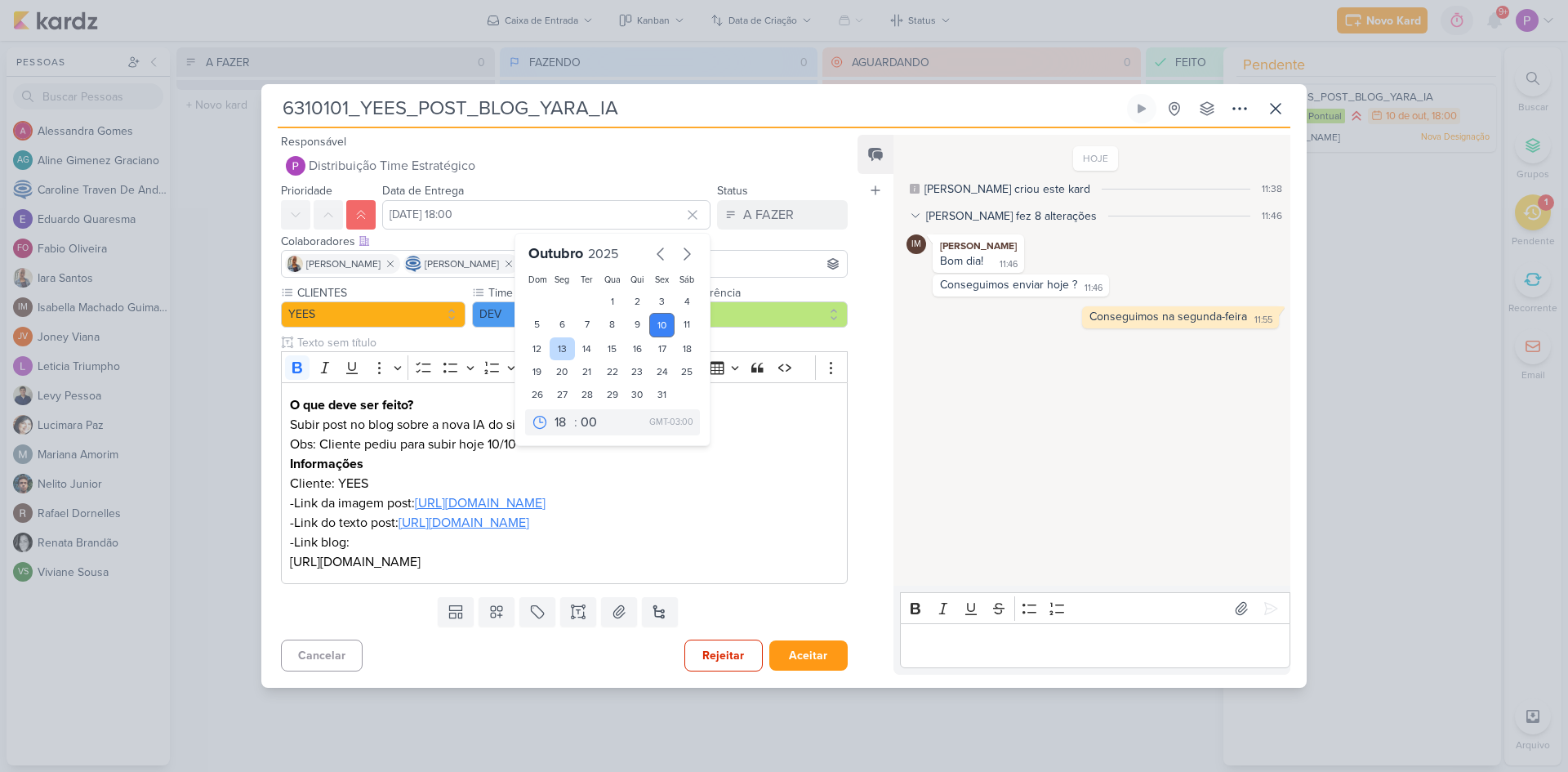
click at [554, 338] on div "13" at bounding box center [562, 349] width 26 height 23
type input "[DATE] 18:00"
click at [769, 233] on div "Colaboradores Este kard pode ser visível a usuários da sua organização Este kar…" at bounding box center [564, 241] width 567 height 17
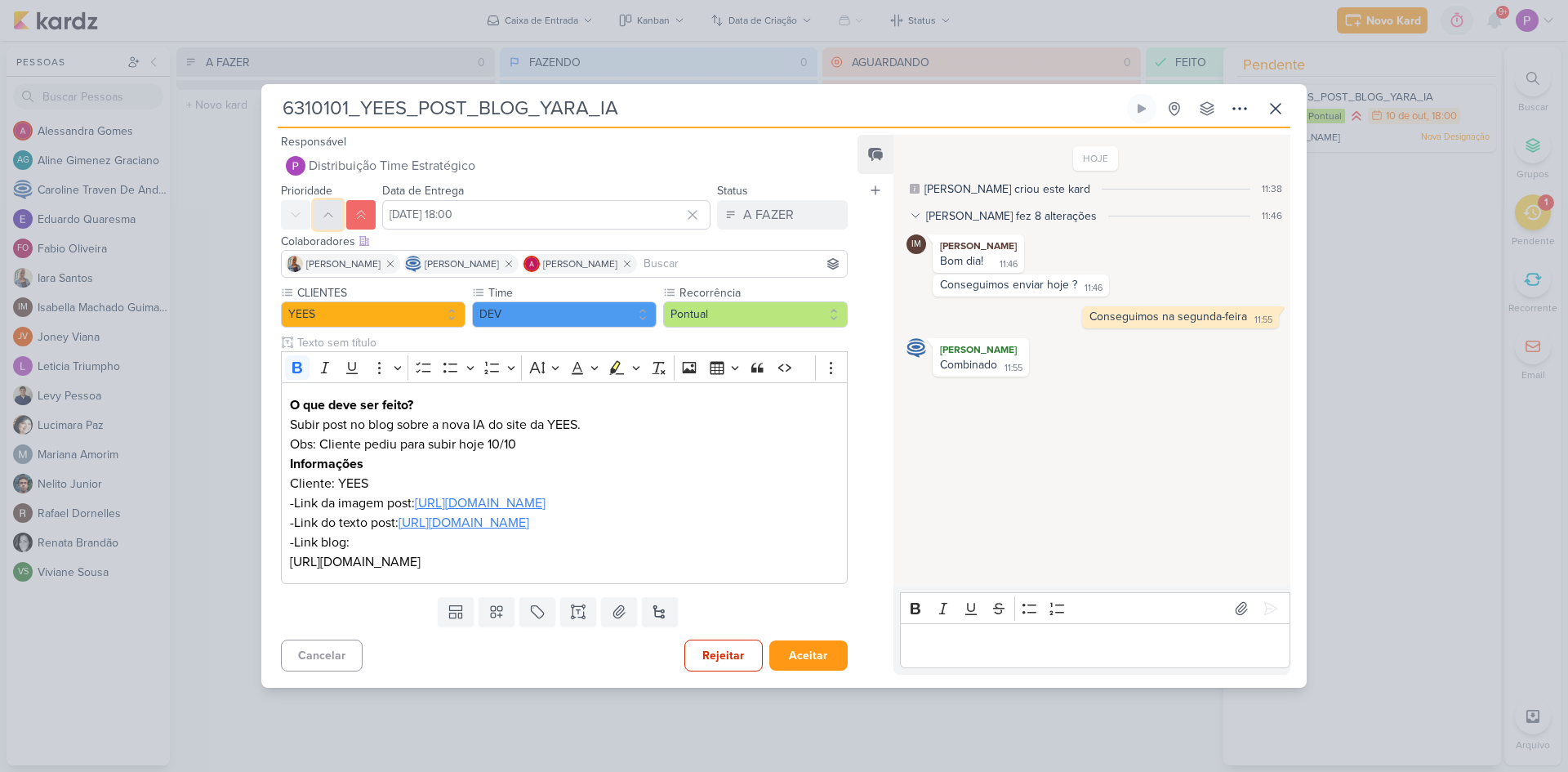
click at [324, 208] on icon at bounding box center [328, 215] width 13 height 13
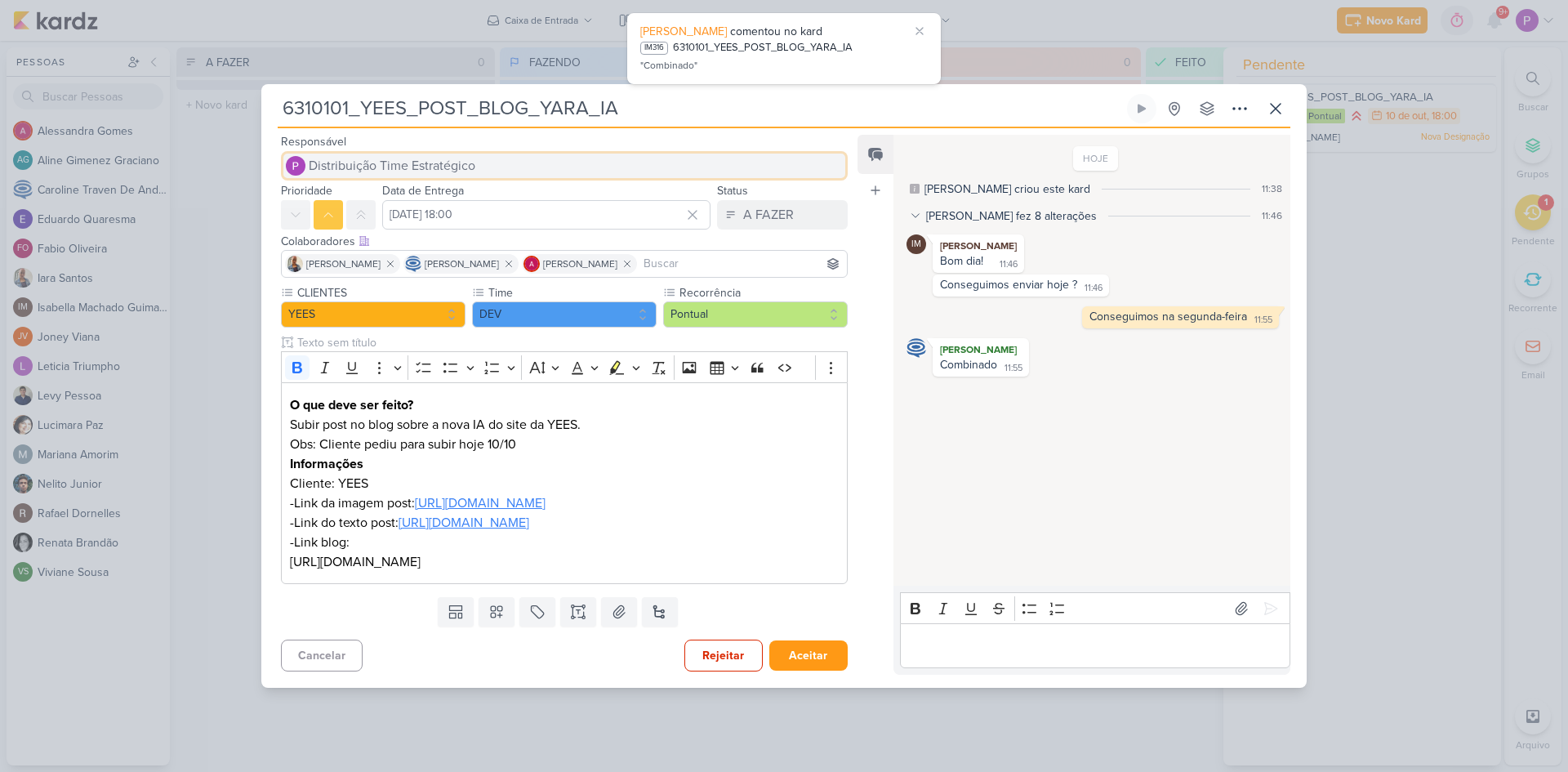
click at [411, 156] on span "Distribuição Time Estratégico" at bounding box center [392, 166] width 167 height 20
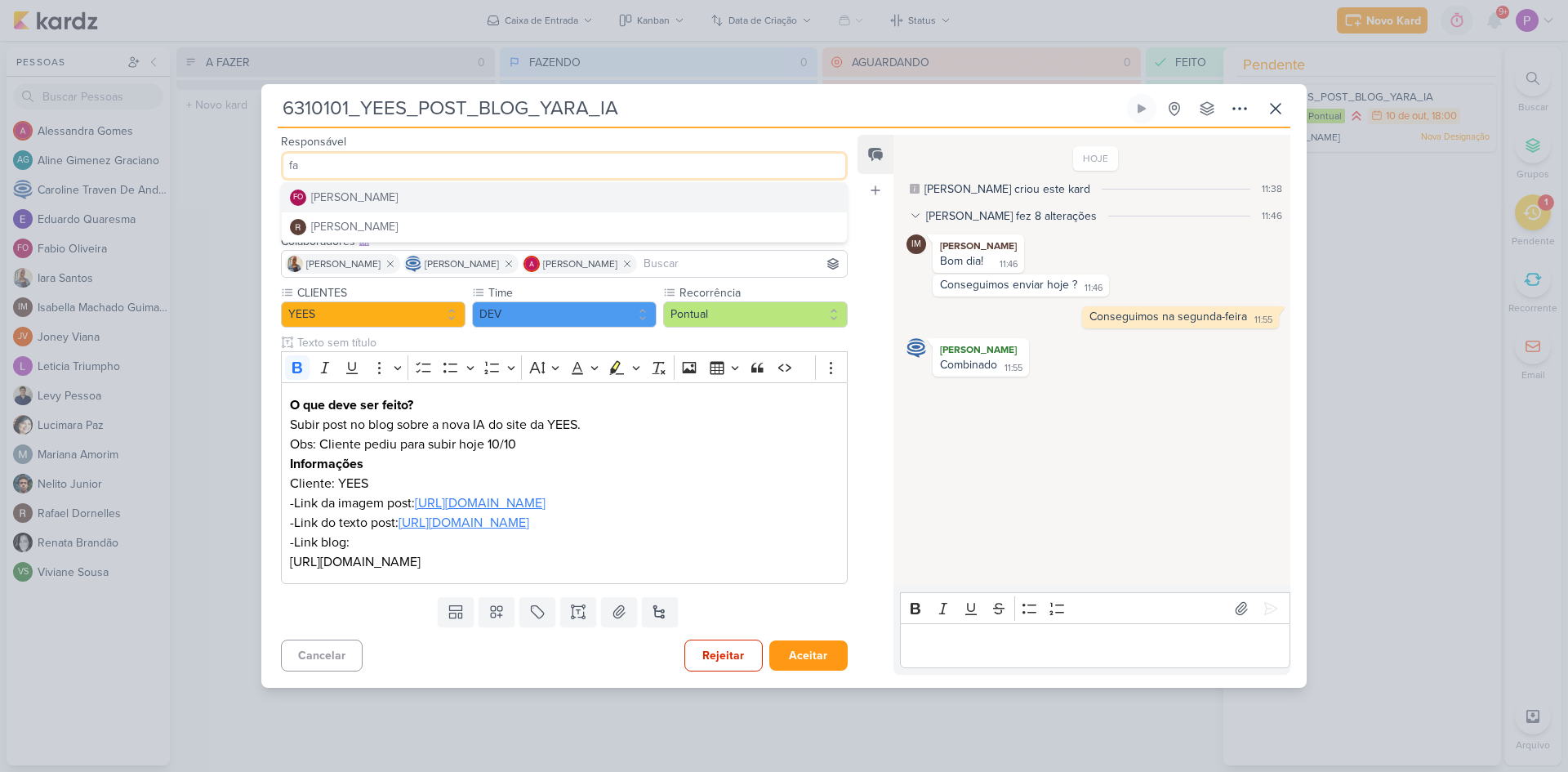
type input "fa"
click at [423, 183] on button "FO [PERSON_NAME]" at bounding box center [564, 198] width 565 height 30
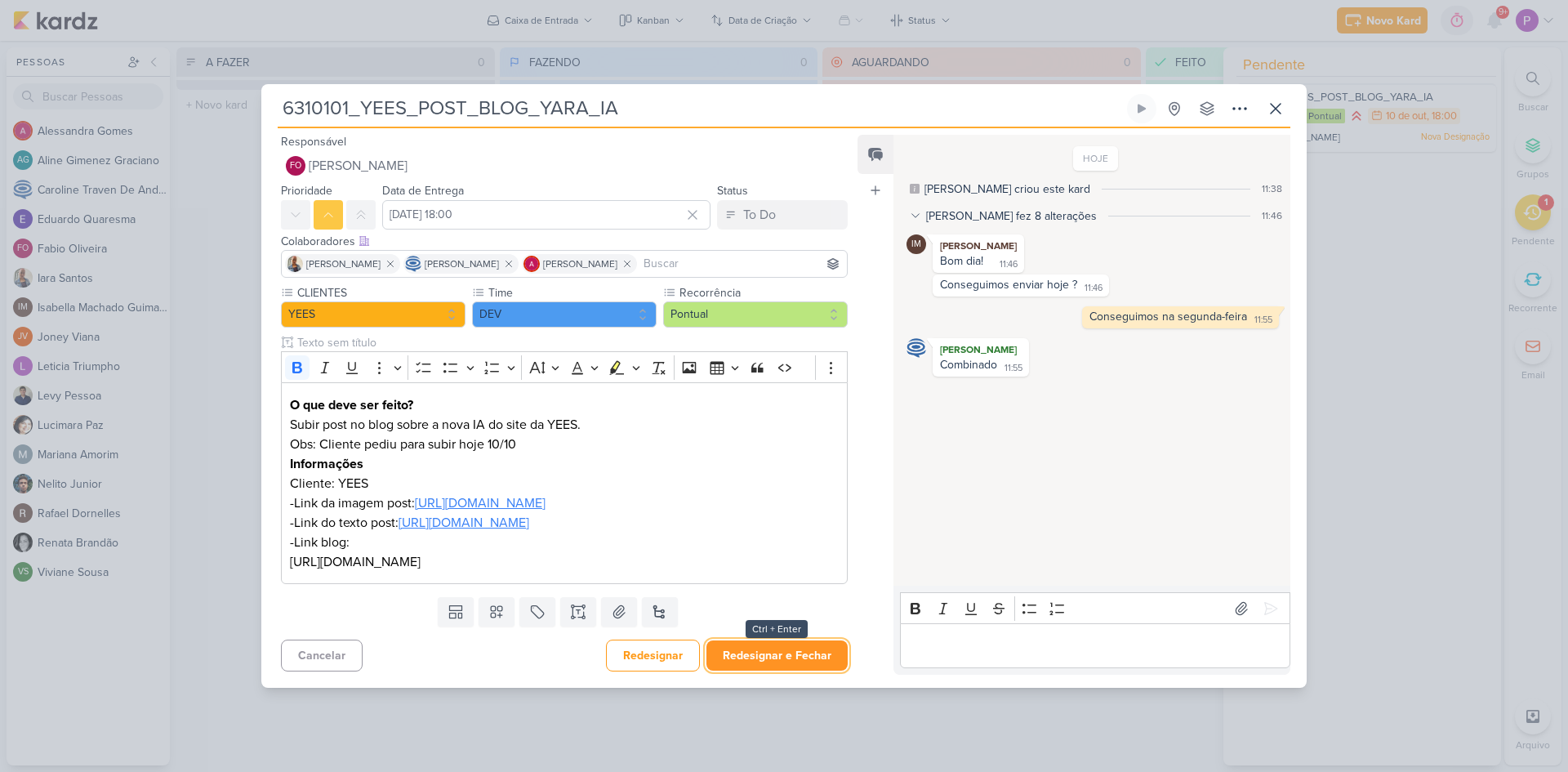
click at [772, 595] on button "Redesignar e Fechar" at bounding box center [777, 656] width 141 height 31
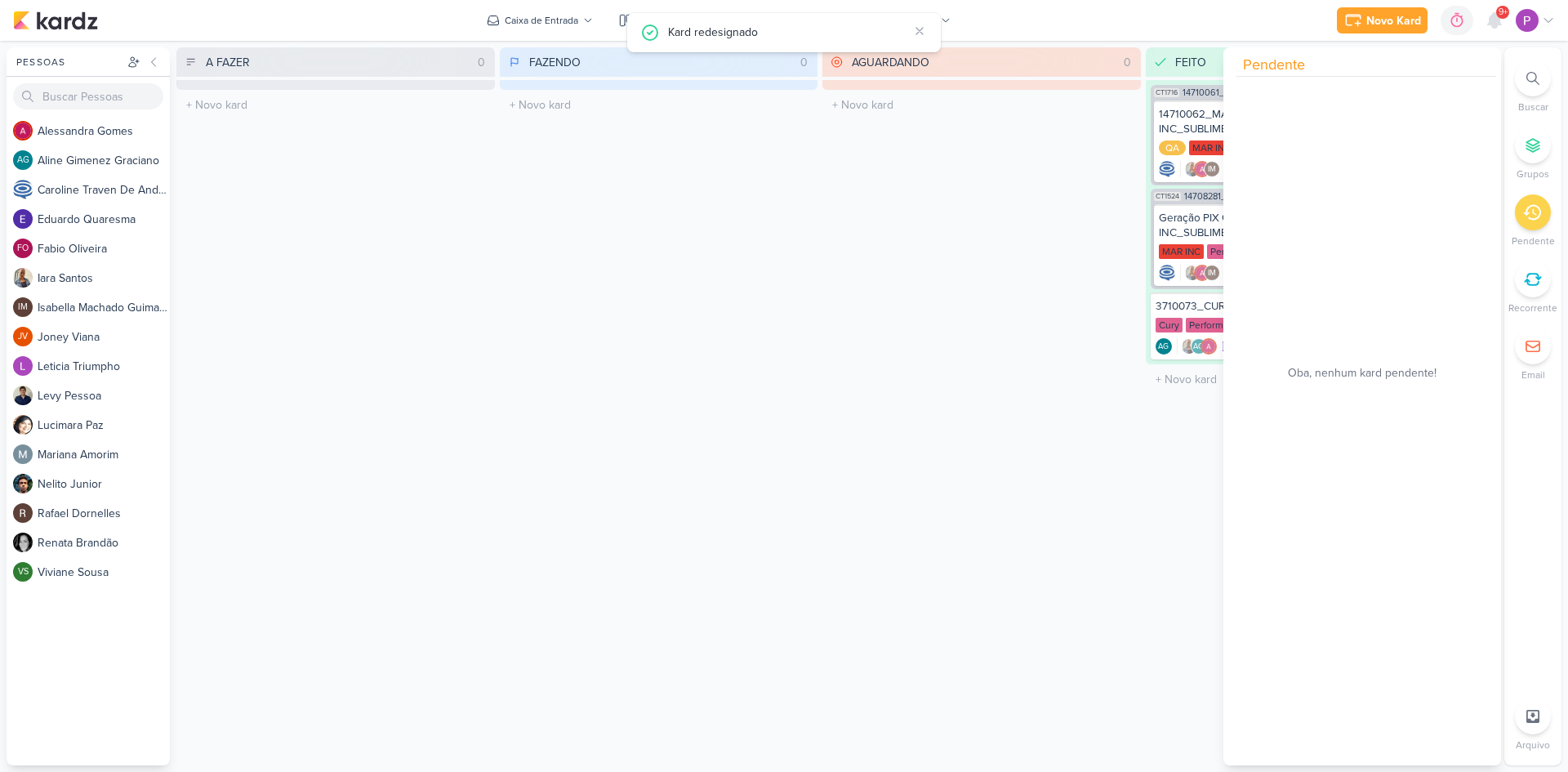
click at [834, 549] on div "AGUARDANDO 0 Mover Para Esquerda Mover Para Direita [GEOGRAPHIC_DATA] O título …" at bounding box center [981, 406] width 319 height 718
